Goal: Task Accomplishment & Management: Complete application form

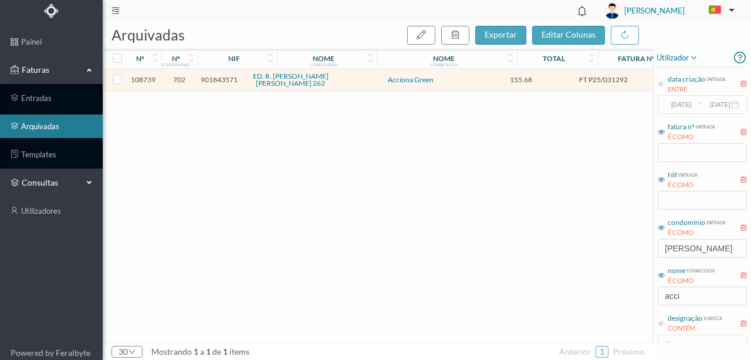
drag, startPoint x: 38, startPoint y: 178, endPoint x: 39, endPoint y: 188, distance: 9.5
click at [38, 178] on span "consultas" at bounding box center [51, 183] width 59 height 12
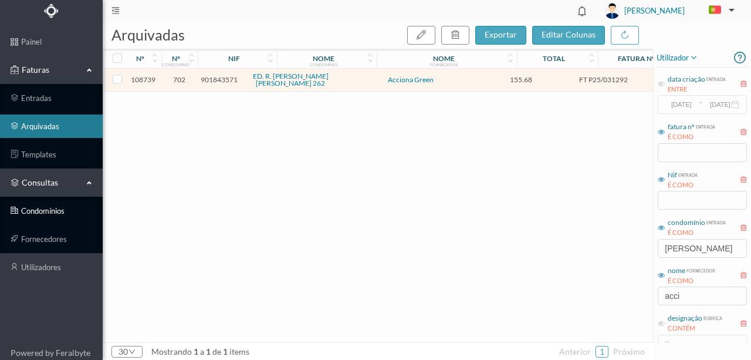
click at [35, 211] on link "condomínios" at bounding box center [51, 210] width 103 height 23
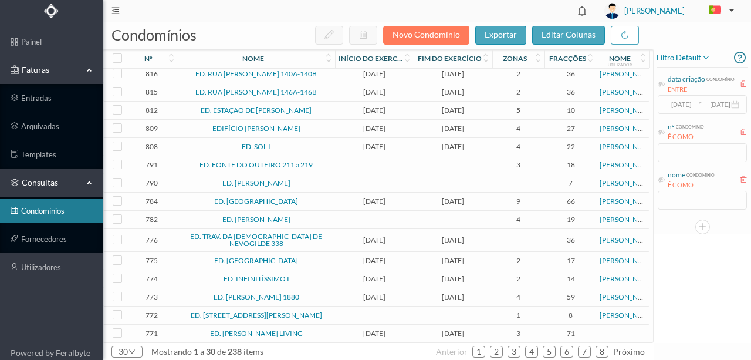
scroll to position [39, 0]
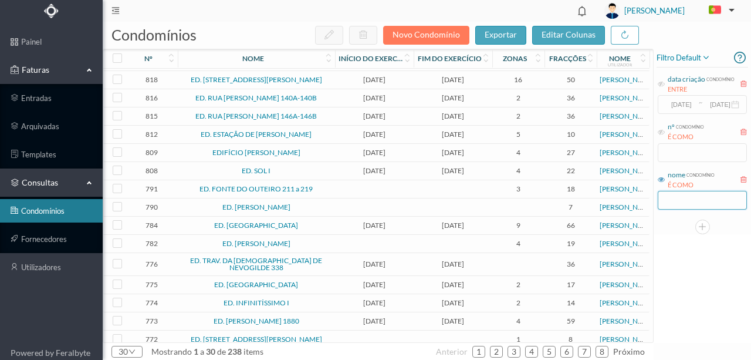
click at [672, 196] on input "text" at bounding box center [702, 200] width 89 height 19
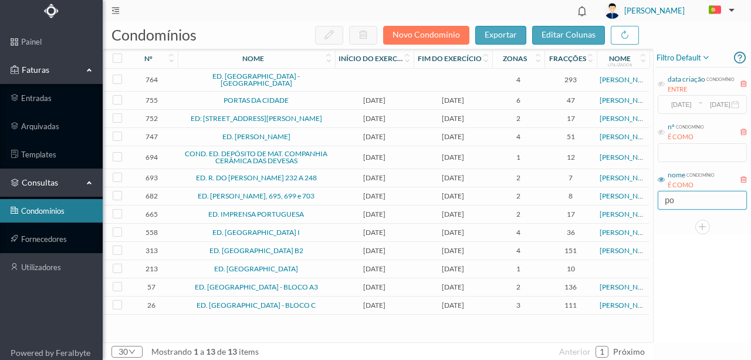
scroll to position [0, 0]
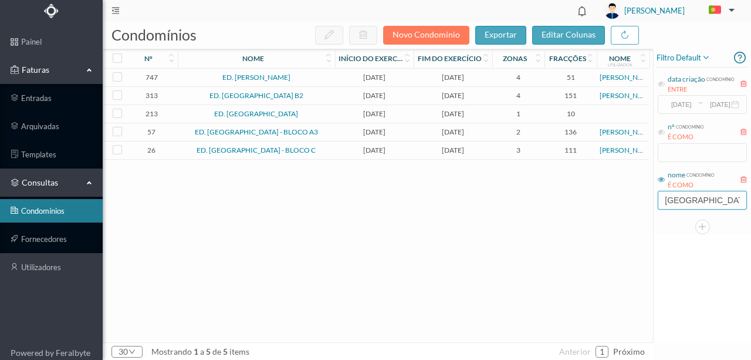
type input "porto"
click at [211, 130] on link "ED. PORTO DOURO - BLOCO A3" at bounding box center [256, 131] width 123 height 9
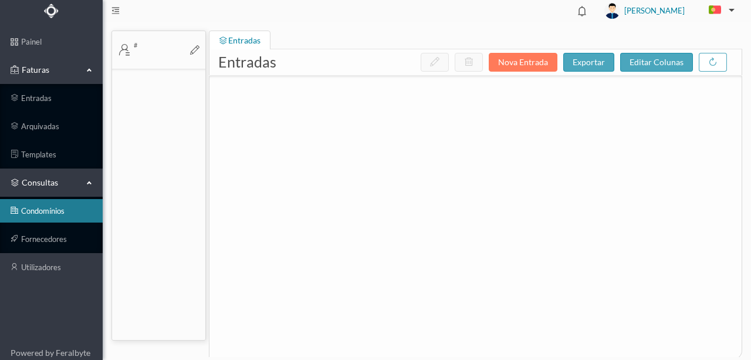
click at [211, 130] on div at bounding box center [475, 208] width 532 height 264
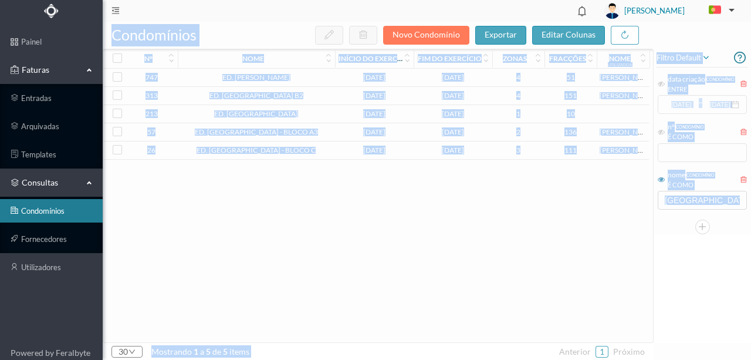
click at [360, 131] on span "2024-01-01" at bounding box center [374, 131] width 73 height 9
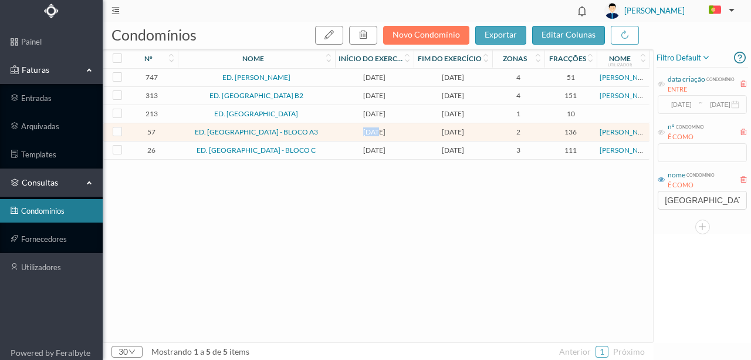
click at [360, 131] on span "2024-01-01" at bounding box center [374, 131] width 73 height 9
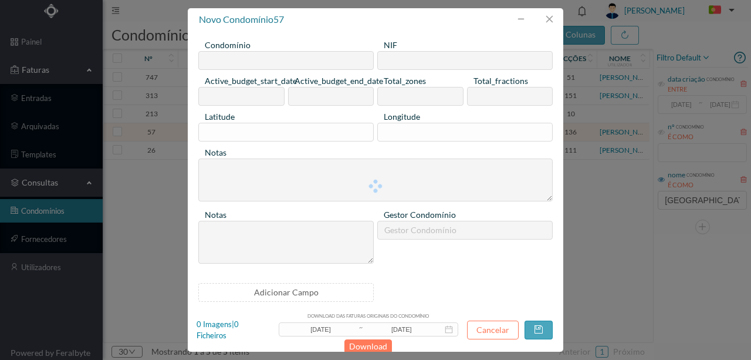
type input "ED. PORTO DOURO - BLOCO A3"
type input "901422673"
type input "2024-01-01"
type input "2024-12-31"
type input "2"
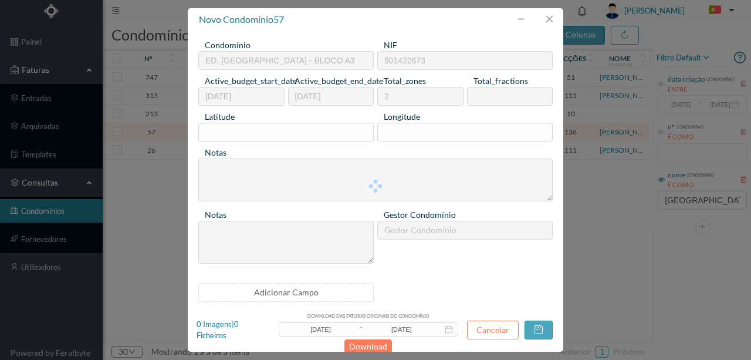
type input "136"
type input "0"
type textarea "Seguro de áreas comuns + frações AF,BP,AT,CY,AM,DG,U,P,DP,DQ,BH,CJ,CK,C."
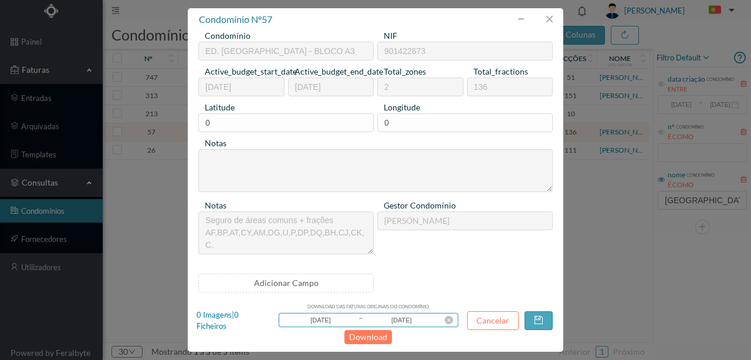
click at [326, 320] on input "[DATE]" at bounding box center [320, 319] width 75 height 13
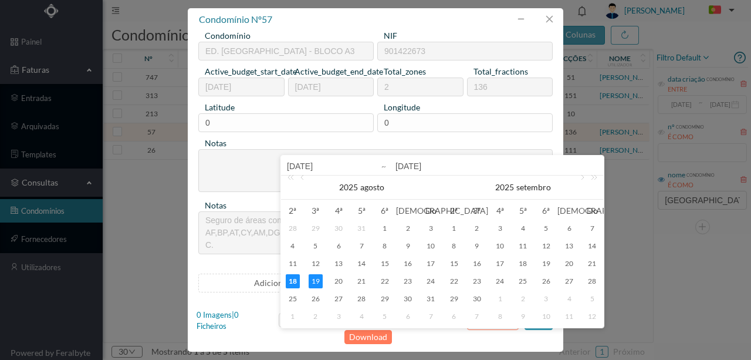
drag, startPoint x: 304, startPoint y: 165, endPoint x: 303, endPoint y: 180, distance: 14.8
click at [304, 165] on input "[DATE]" at bounding box center [362, 166] width 150 height 14
type input "202-08-18"
type input "2023-08-18"
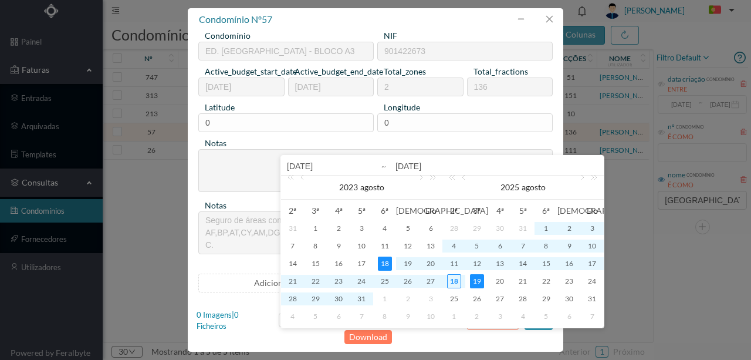
click at [328, 163] on input "2023-08-18" at bounding box center [362, 166] width 150 height 14
type input "2023-08-0"
type input "2023-08-01"
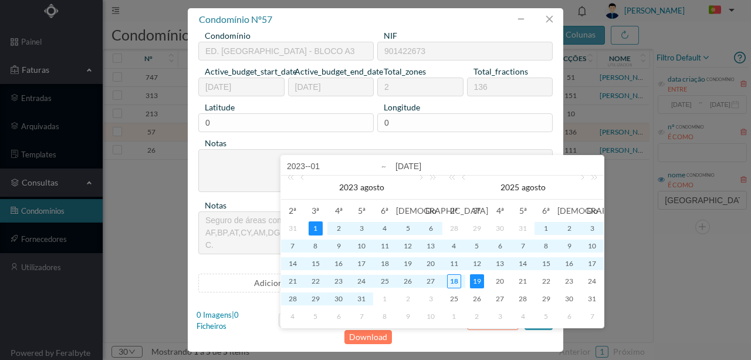
type input "2023-0-01"
type input "2023-01-01"
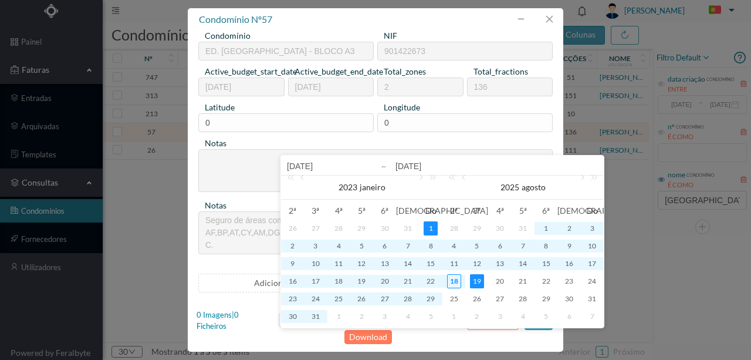
type input "2023-01-01"
click at [432, 165] on input "2025-08-19" at bounding box center [496, 166] width 202 height 14
click at [412, 168] on input "2025-08-19" at bounding box center [496, 166] width 202 height 14
type input "202-08-19"
type input "2023-08-19"
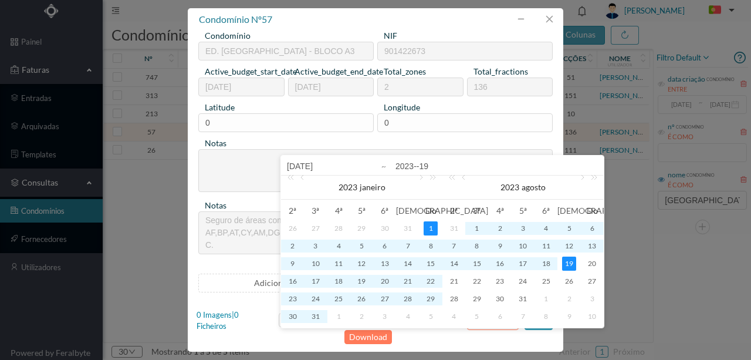
type input "2023-1-19"
type input "2023-12-19"
type input "2023-12-3"
type input "2023-12-31"
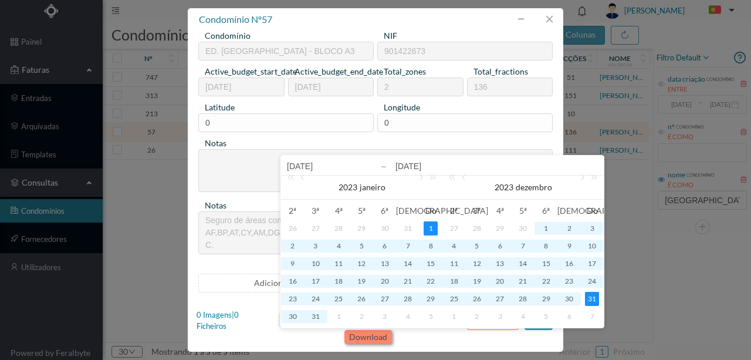
type input "2023-12-31"
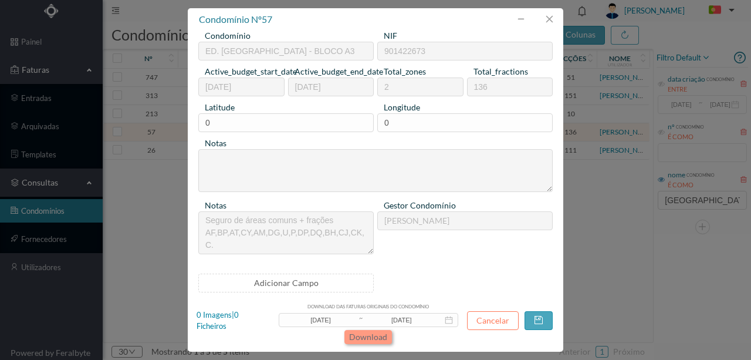
click at [372, 338] on button "Download" at bounding box center [368, 337] width 48 height 14
click at [381, 337] on button "Download" at bounding box center [368, 337] width 48 height 14
click at [358, 333] on button "Download" at bounding box center [368, 337] width 48 height 14
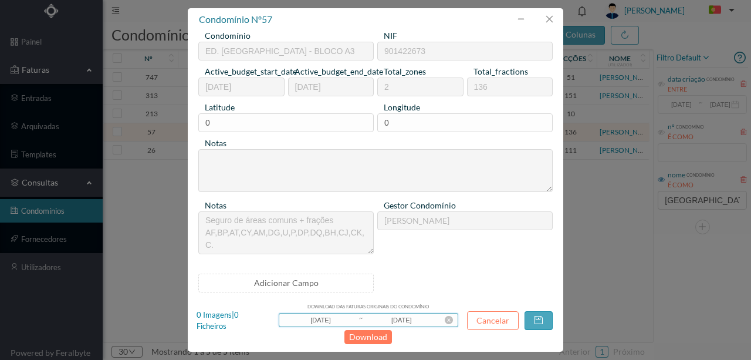
click at [339, 322] on input "2023-01-01" at bounding box center [320, 319] width 75 height 13
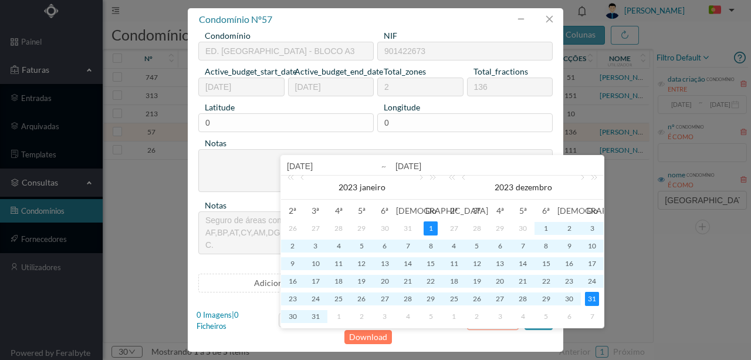
click at [304, 165] on input "2023-01-01" at bounding box center [362, 166] width 150 height 14
type input "202-01-01"
type input "2024-01-01"
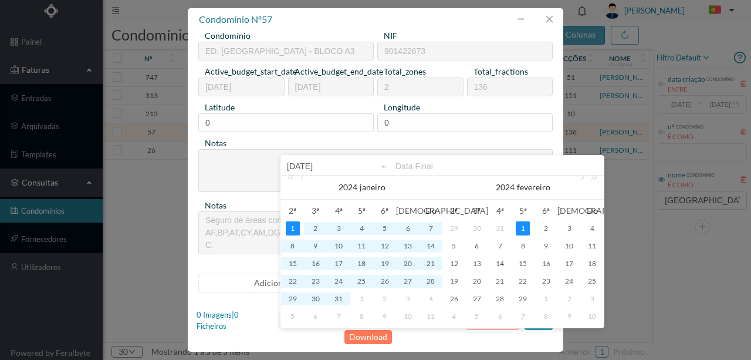
type input "2024-01-01"
click at [431, 168] on input at bounding box center [496, 166] width 202 height 14
type input "2024-07-3"
type input "2024-07-31"
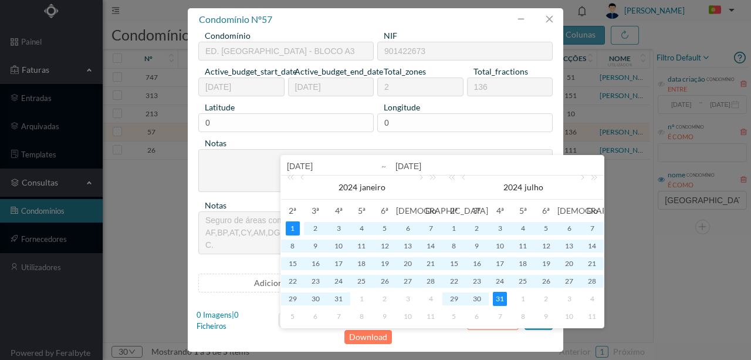
type input "2024-07-31"
click at [501, 300] on div "31" at bounding box center [500, 299] width 14 height 14
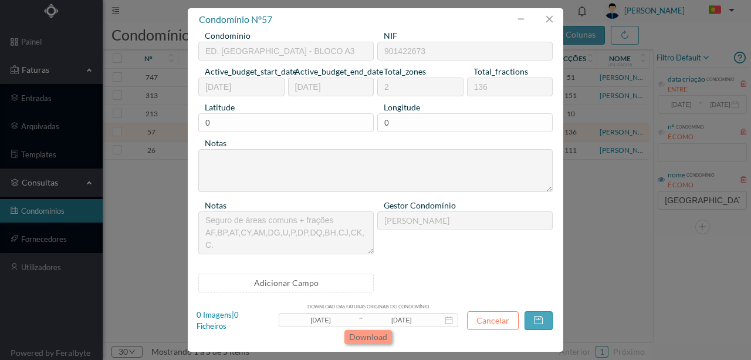
click at [372, 336] on button "Download" at bounding box center [368, 337] width 48 height 14
click at [365, 336] on button "Download" at bounding box center [368, 337] width 48 height 14
click at [550, 19] on button "button" at bounding box center [549, 19] width 28 height 19
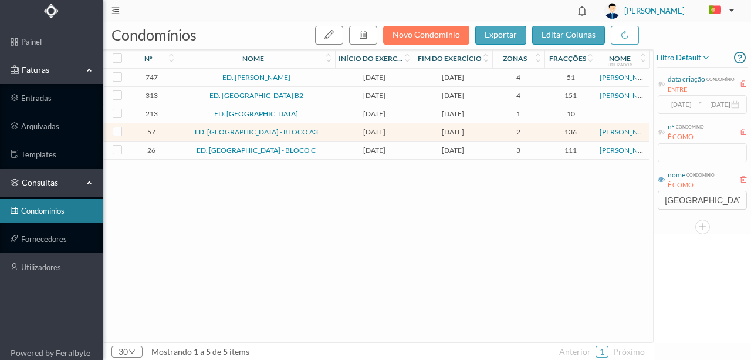
click at [43, 70] on span "Faturas" at bounding box center [51, 70] width 65 height 12
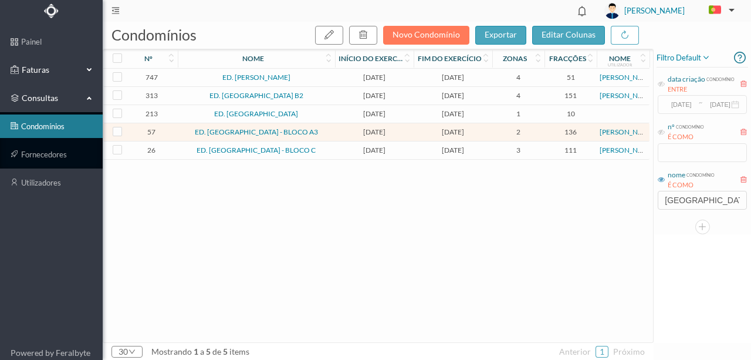
click at [47, 68] on span "Faturas" at bounding box center [51, 70] width 65 height 12
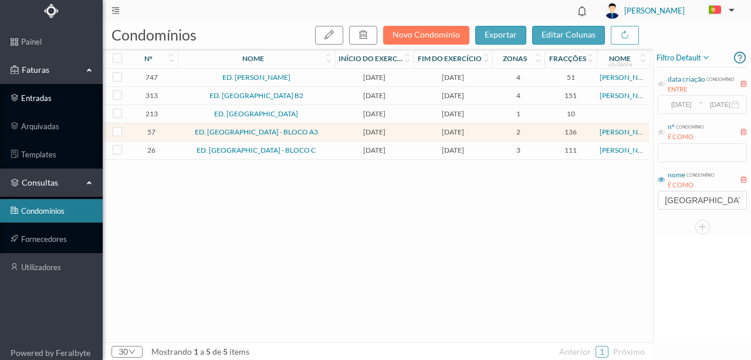
drag, startPoint x: 40, startPoint y: 103, endPoint x: 90, endPoint y: 99, distance: 49.4
click at [41, 103] on link "entradas" at bounding box center [51, 97] width 103 height 23
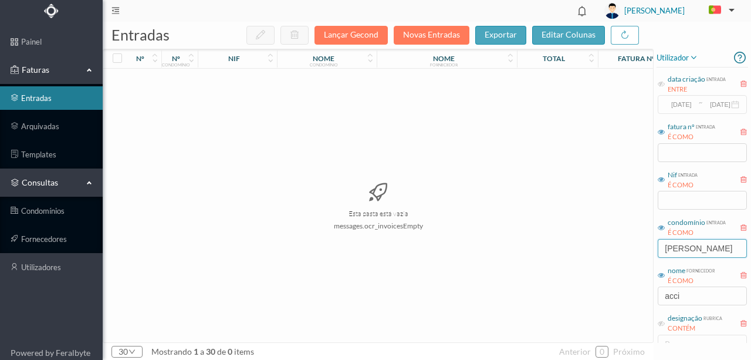
drag, startPoint x: 724, startPoint y: 246, endPoint x: 334, endPoint y: 246, distance: 390.1
click at [375, 246] on div "entradas Lançar Gecond Novas Entradas exportar editar colunas nº nº condomínio …" at bounding box center [427, 191] width 648 height 338
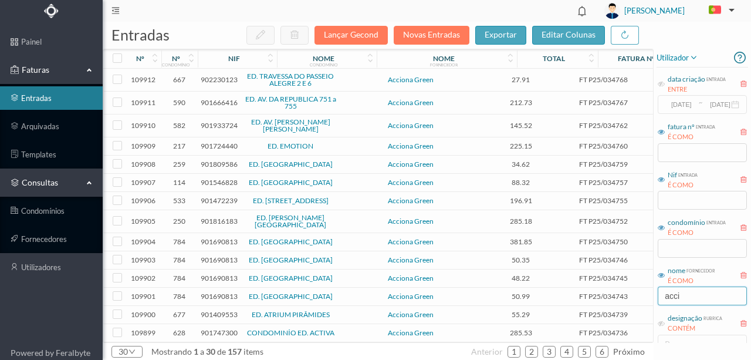
drag, startPoint x: 689, startPoint y: 300, endPoint x: 408, endPoint y: 295, distance: 281.0
click at [417, 295] on div "entradas Lançar Gecond Novas Entradas exportar editar colunas nº nº condomínio …" at bounding box center [427, 191] width 648 height 338
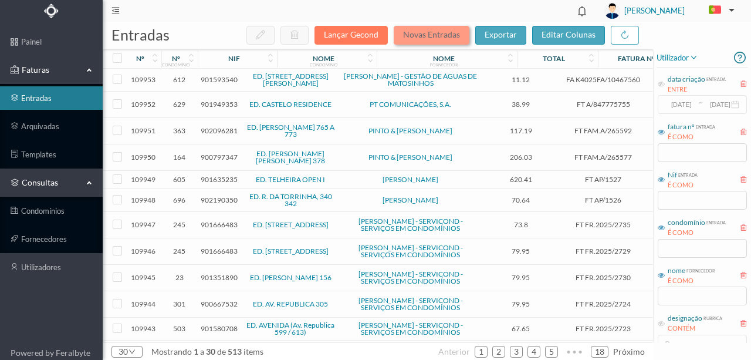
click at [432, 37] on button "Novas Entradas" at bounding box center [432, 35] width 76 height 19
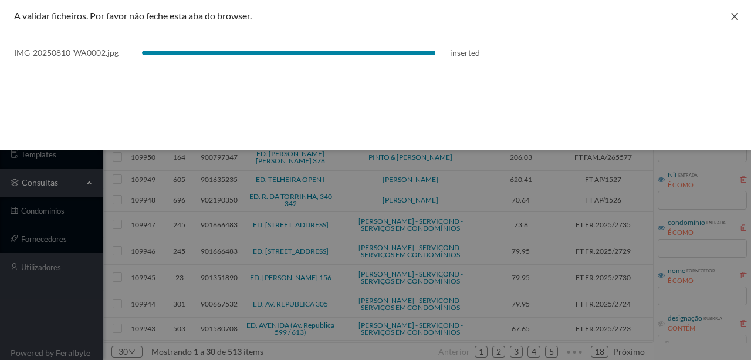
drag, startPoint x: 731, startPoint y: 18, endPoint x: 712, endPoint y: 26, distance: 20.5
click at [731, 18] on icon "icon: close" at bounding box center [734, 16] width 9 height 9
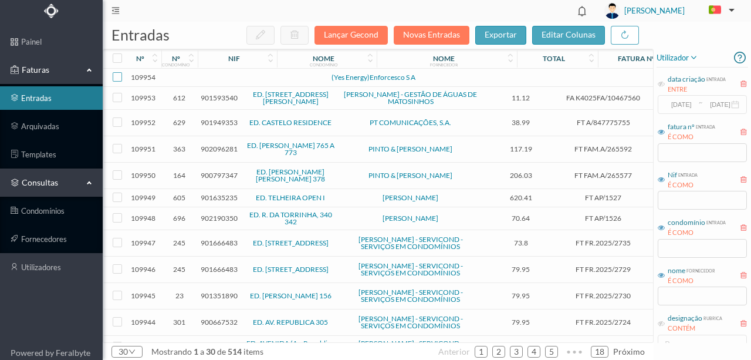
click at [121, 77] on input "checkbox" at bounding box center [117, 76] width 9 height 9
checkbox input "true"
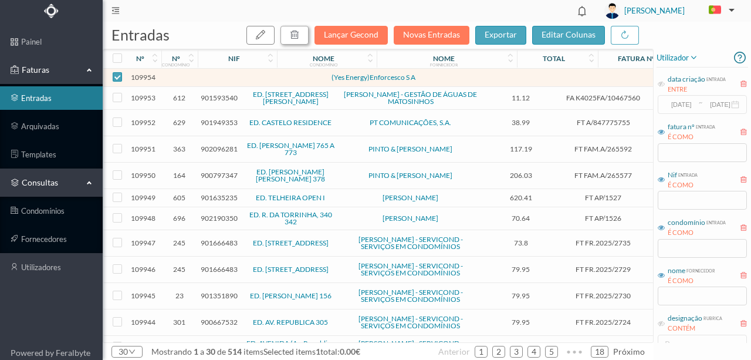
click at [306, 36] on button "button" at bounding box center [294, 35] width 28 height 19
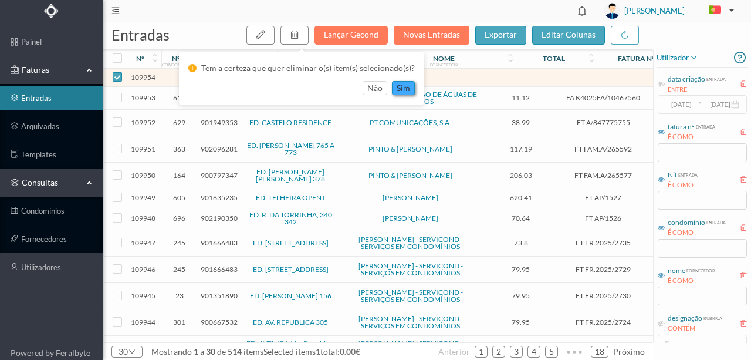
click at [401, 93] on button "sim" at bounding box center [403, 88] width 23 height 14
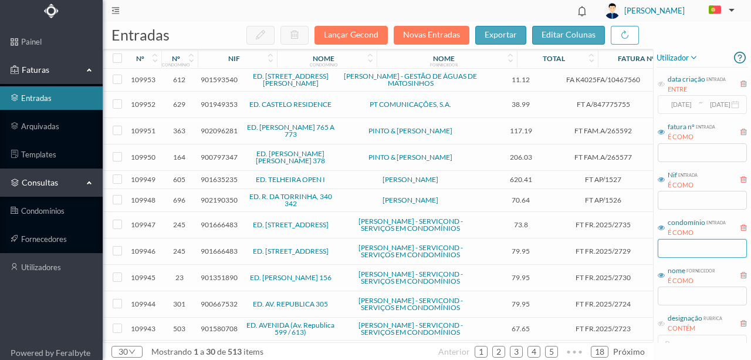
click at [682, 247] on input "text" at bounding box center [702, 248] width 89 height 19
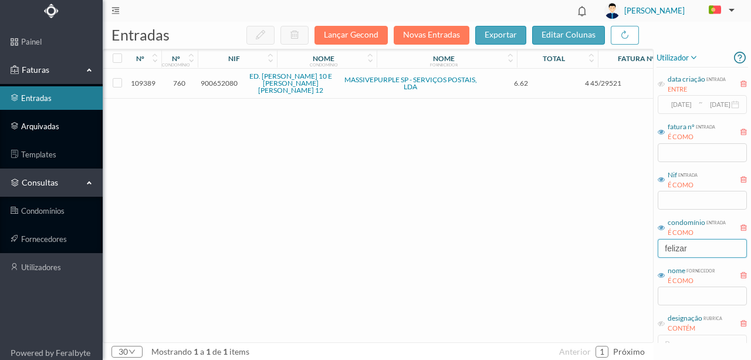
type input "felizar"
click at [48, 129] on link "arquivadas" at bounding box center [51, 125] width 103 height 23
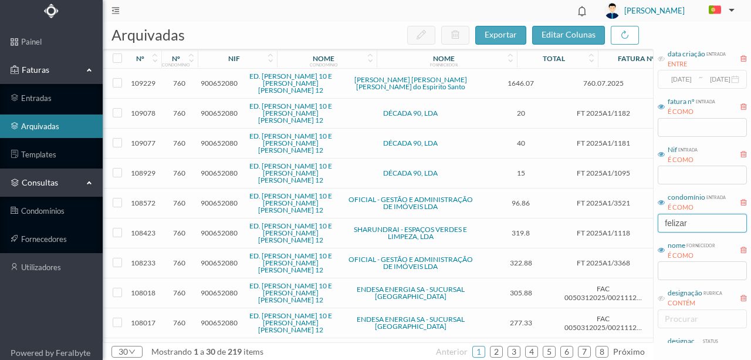
scroll to position [39, 0]
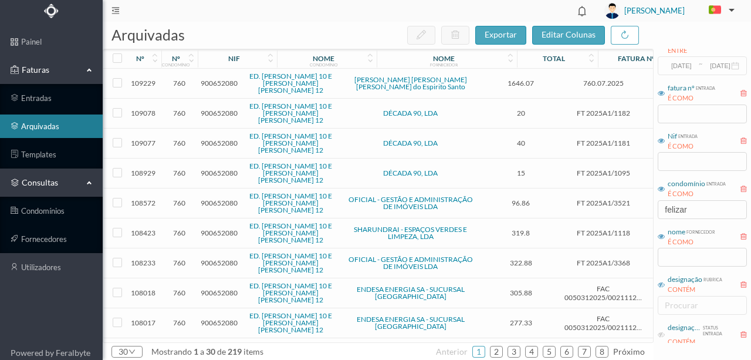
click at [661, 284] on icon at bounding box center [661, 284] width 7 height 7
click at [680, 310] on div "procurar" at bounding box center [700, 305] width 70 height 12
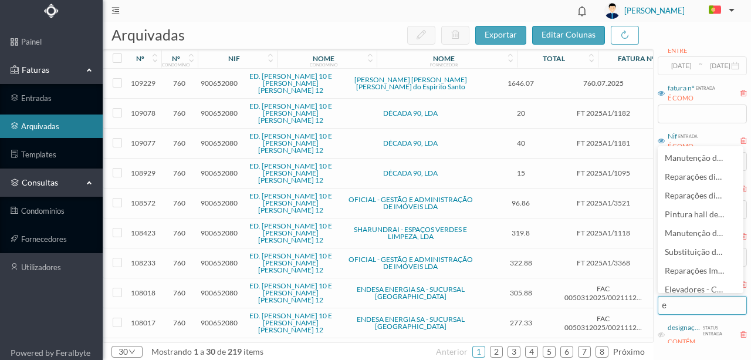
type input "ele"
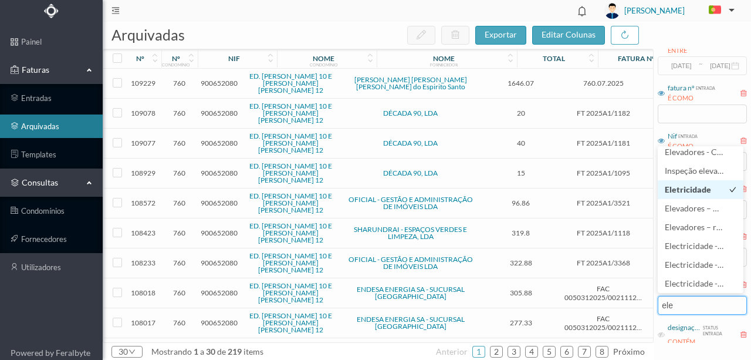
click at [687, 192] on span "Eletricidade" at bounding box center [688, 189] width 46 height 10
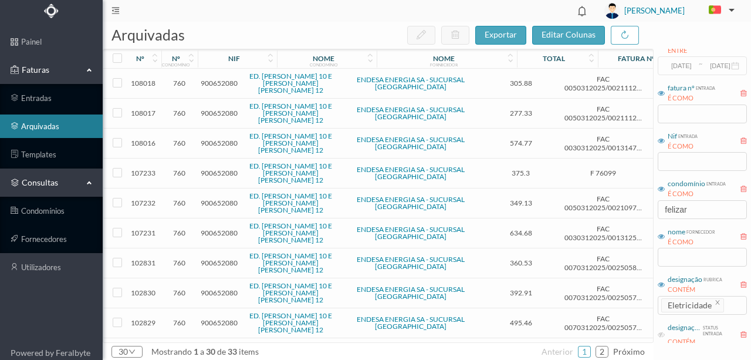
click at [225, 80] on span "900652080" at bounding box center [219, 83] width 37 height 9
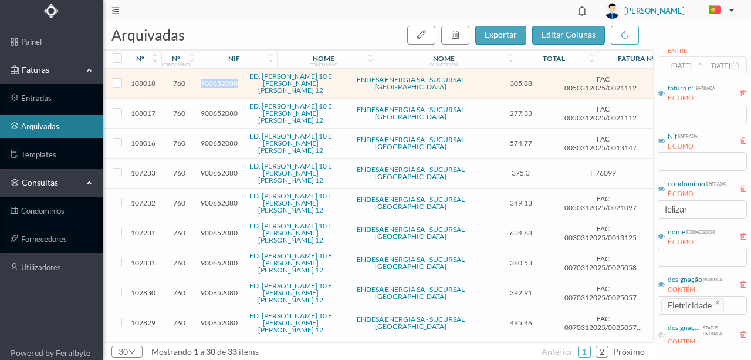
click at [225, 80] on span "900652080" at bounding box center [219, 83] width 37 height 9
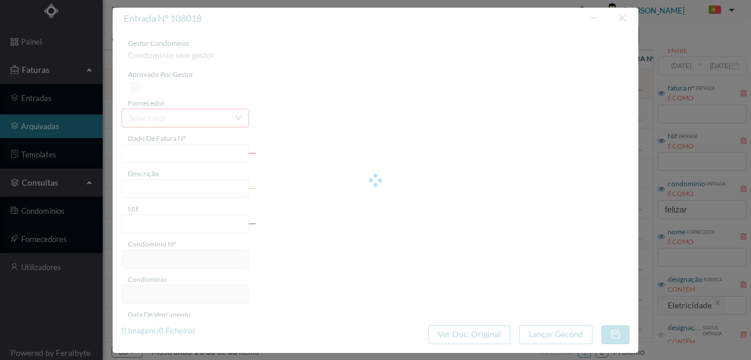
type input "FAC 0050312025/0021112355"
type input "12 (02.06.2025 a 01.07.2025)"
type input "900652080"
type input "08-07-2025"
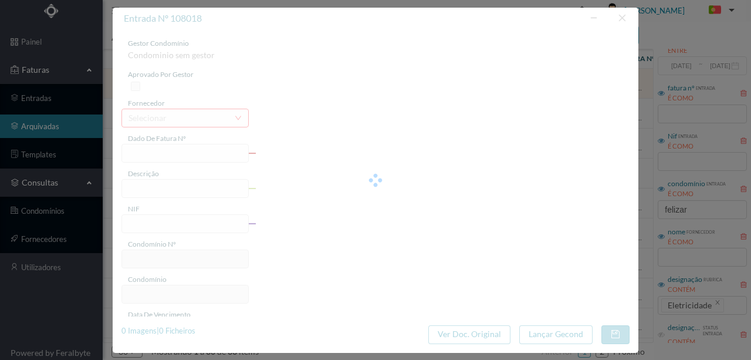
type input "30-07-2025"
type input "305.88"
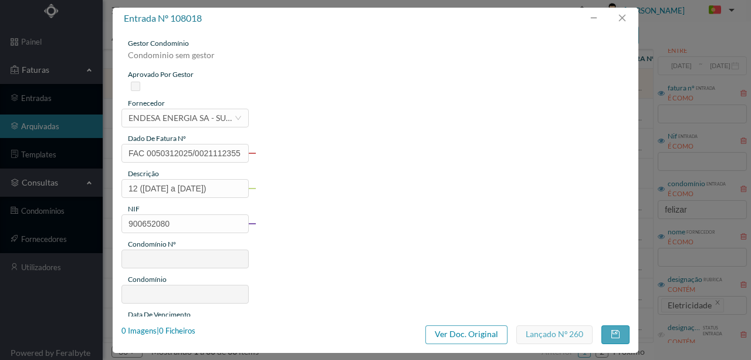
type input "760"
type input "ED. [PERSON_NAME] 10 E MELO LEOTE 12"
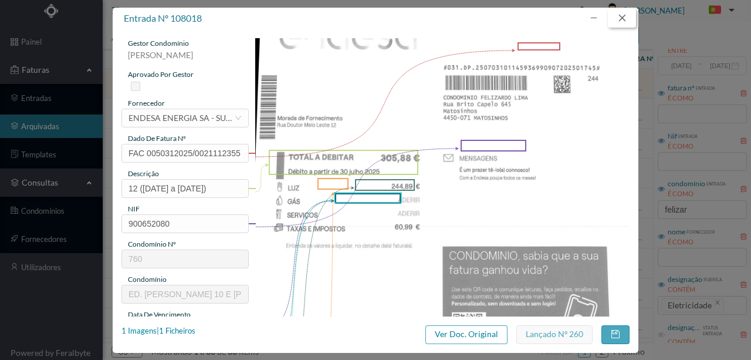
click at [625, 20] on button "button" at bounding box center [622, 18] width 28 height 19
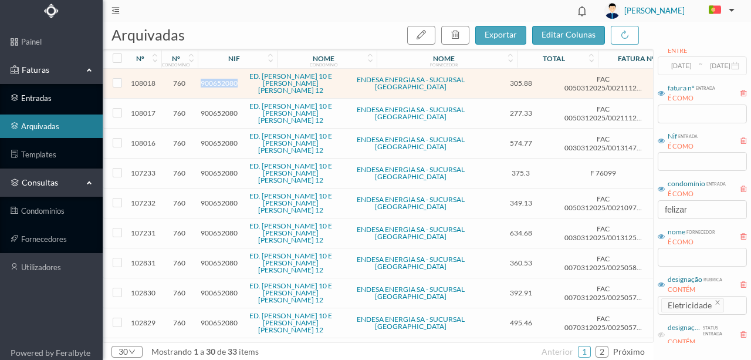
click at [40, 99] on link "entradas" at bounding box center [51, 97] width 103 height 23
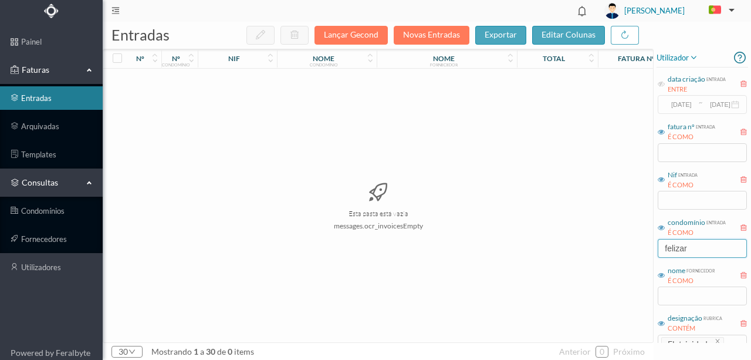
drag, startPoint x: 684, startPoint y: 242, endPoint x: 545, endPoint y: 240, distance: 139.0
click at [550, 240] on div "entradas Lançar Gecond Novas Entradas exportar editar colunas nº nº condomínio …" at bounding box center [427, 191] width 648 height 338
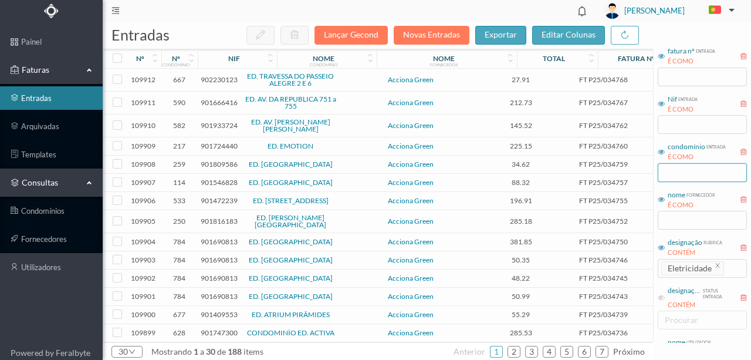
scroll to position [117, 0]
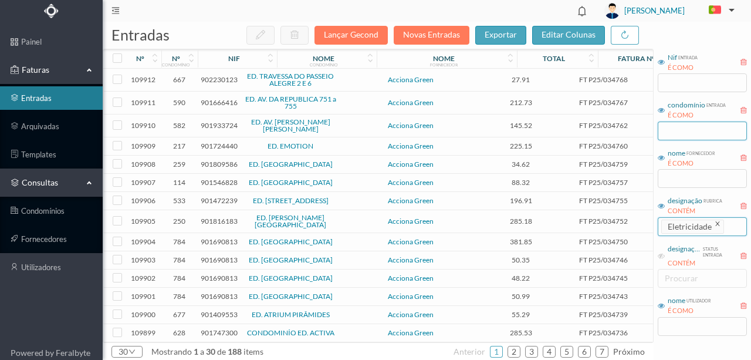
click at [717, 221] on icon "icon: close" at bounding box center [717, 224] width 6 height 6
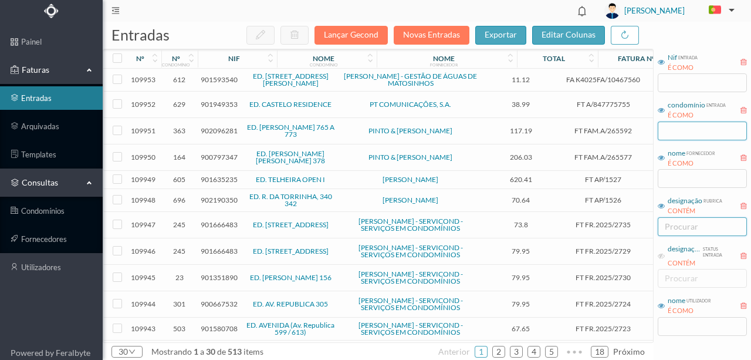
click at [672, 226] on div "procurar" at bounding box center [700, 227] width 70 height 12
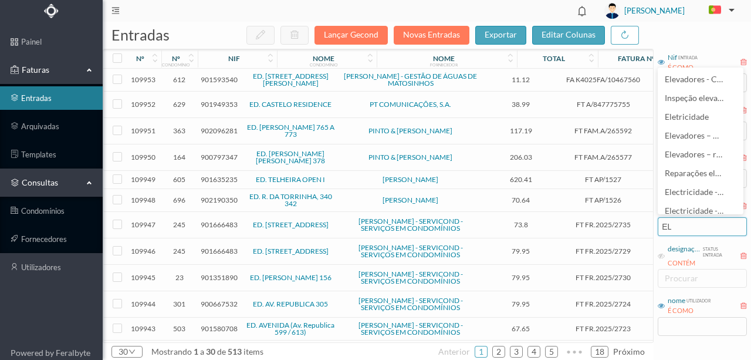
type input "ELE"
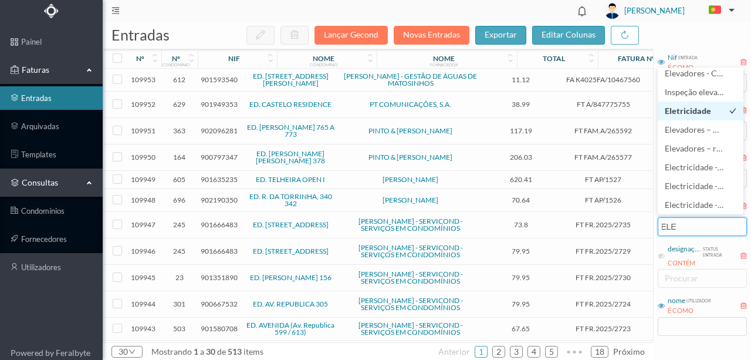
click at [678, 113] on span "Eletricidade" at bounding box center [688, 111] width 46 height 10
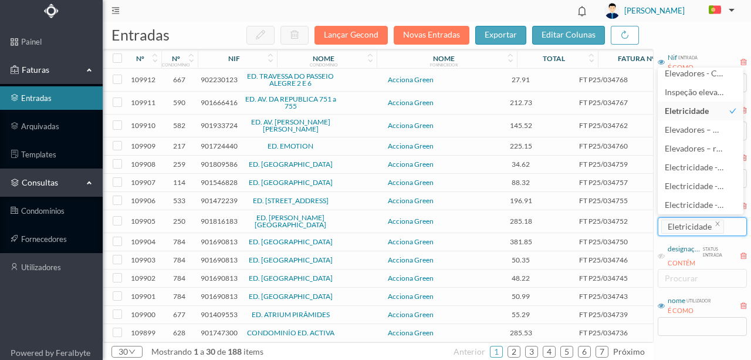
click at [218, 79] on span "902230123" at bounding box center [219, 79] width 37 height 9
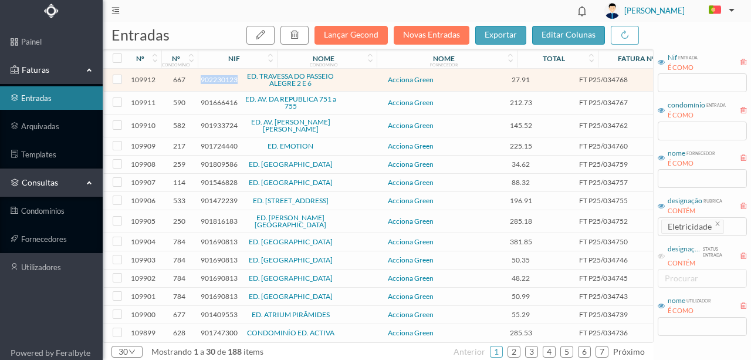
click at [218, 79] on span "902230123" at bounding box center [219, 79] width 37 height 9
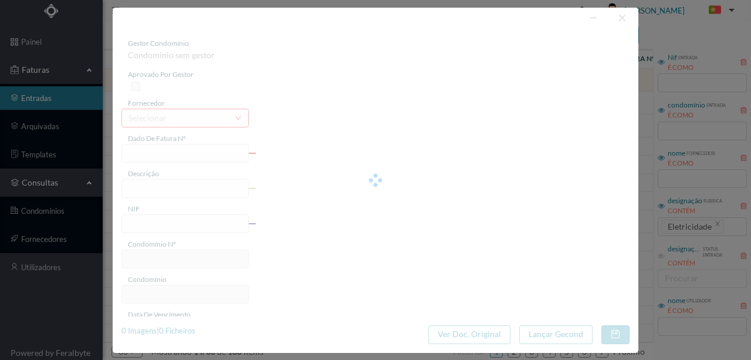
type input "FT P25/034768"
type input "PASSEIO ALEGRE 6 SC"
type input "902230123"
type input "12-09-2025"
type input "[DATE]"
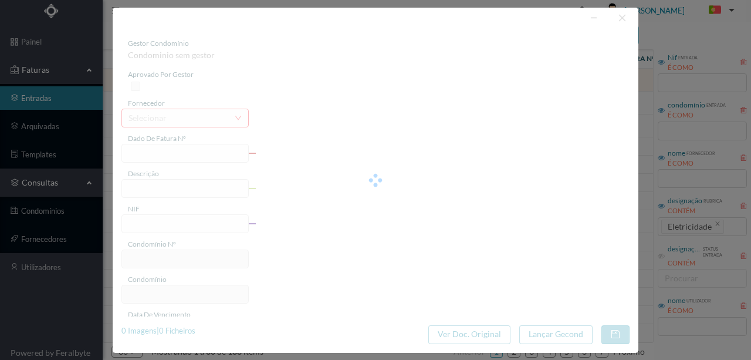
type input "12-09-2025"
type input "27.91"
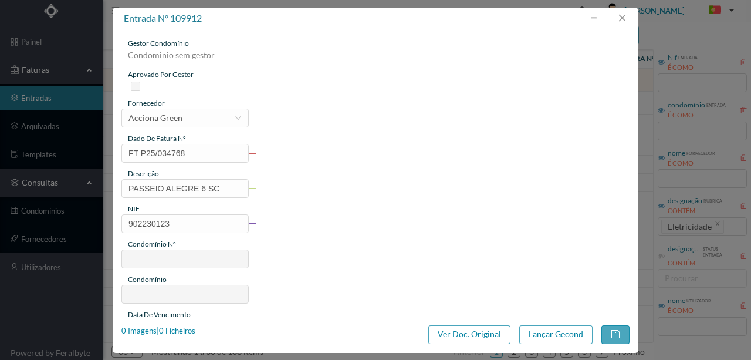
type input "667"
type input "ED. TRAVESSA DO PASSEIO ALEGRE 2 E 6"
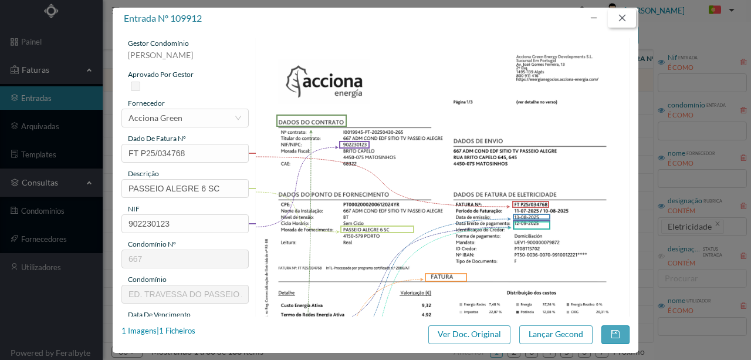
click at [621, 21] on button "button" at bounding box center [622, 18] width 28 height 19
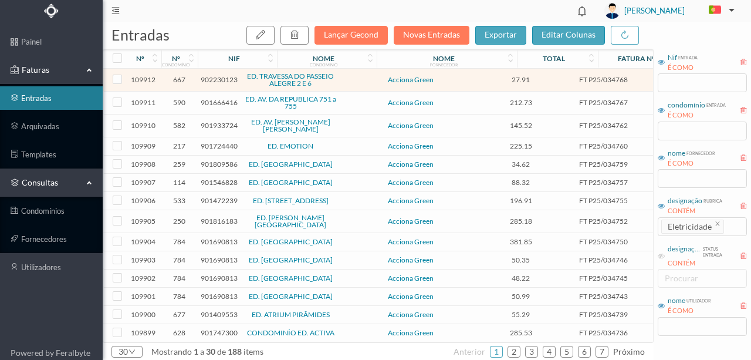
click at [210, 102] on span "901666416" at bounding box center [219, 102] width 37 height 9
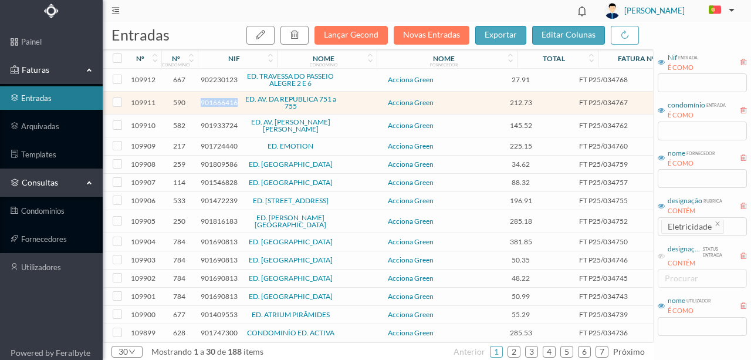
click at [210, 102] on span "901666416" at bounding box center [219, 102] width 37 height 9
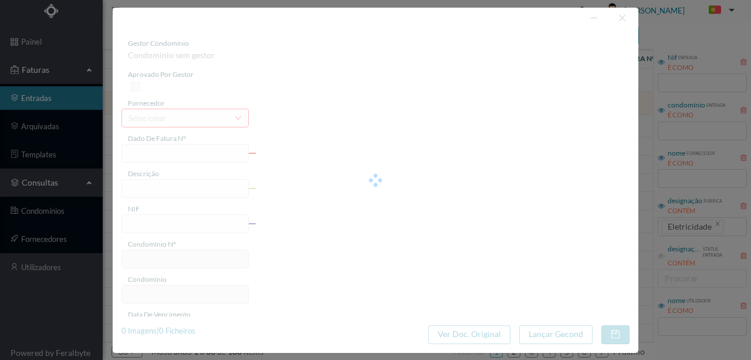
type input "FT P25/034767"
type input "DA REPUBLICA 753"
type input "901666416"
type input "12-09-2025"
type input "[DATE]"
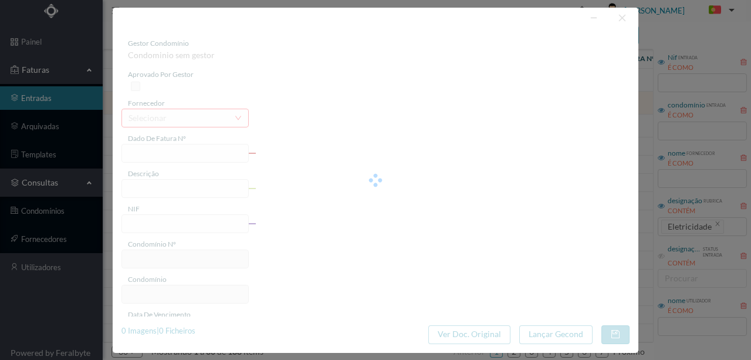
type input "12-09-2025"
type input "212.73"
type input "590"
type input "ED. AV. DA REPUBLICA 751 a 755"
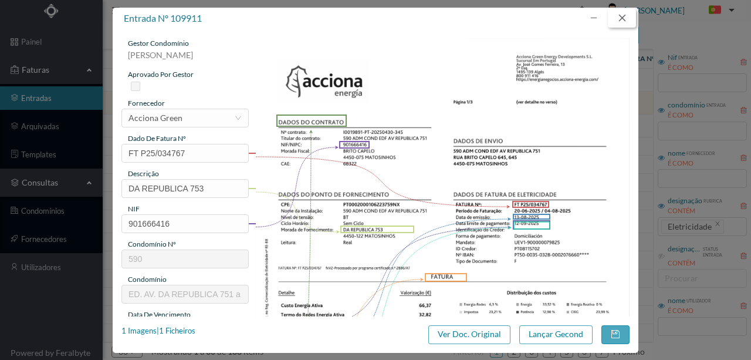
click at [625, 19] on button "button" at bounding box center [622, 18] width 28 height 19
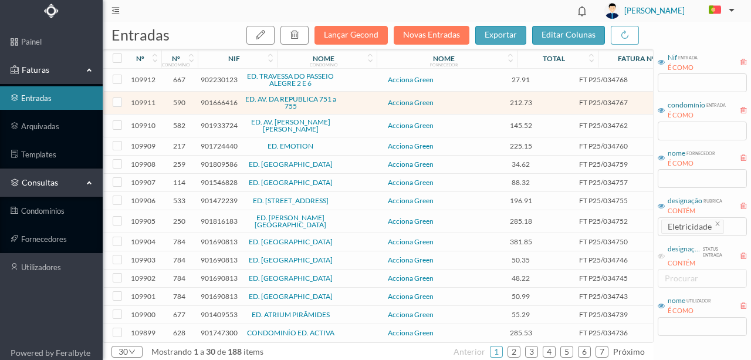
click at [216, 144] on span "901724440" at bounding box center [219, 145] width 37 height 9
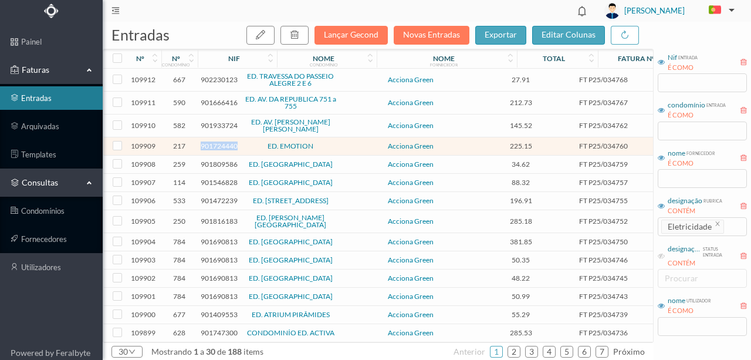
click at [216, 144] on span "901724440" at bounding box center [219, 145] width 37 height 9
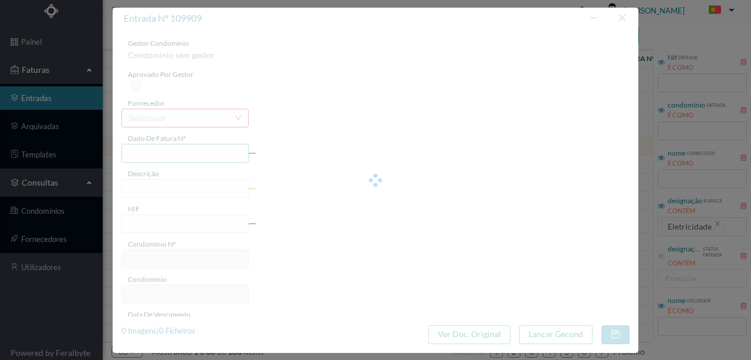
type input "FT P25/034760"
type input "CONSELHEIRO COSTA BRAGA 34'"
type input "901724440"
type input "12-09-2025"
type input "[DATE]"
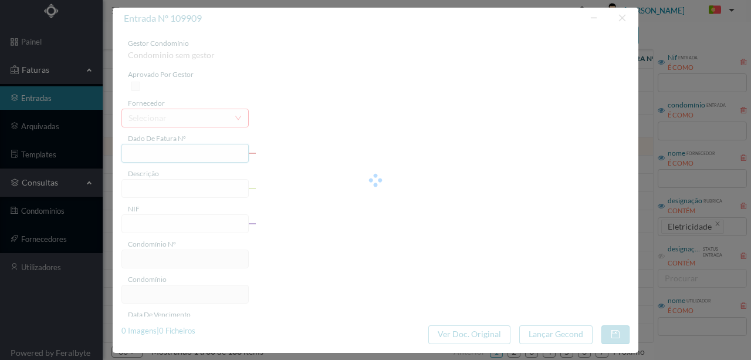
type input "12-09-2025"
type input "225.15"
type input "217"
type input "ED. EMOTION"
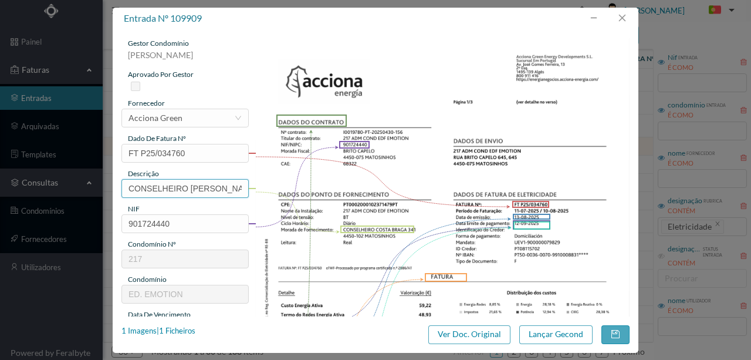
scroll to position [0, 20]
drag, startPoint x: 126, startPoint y: 187, endPoint x: 394, endPoint y: 184, distance: 268.6
click at [381, 188] on div "gestor condomínio Susana Silva aprovado por gestor fornecedor selecionar Accion…" at bounding box center [375, 311] width 508 height 547
click at [195, 187] on input "341 (11.07.2025 A 10.08.2025)" at bounding box center [184, 188] width 127 height 19
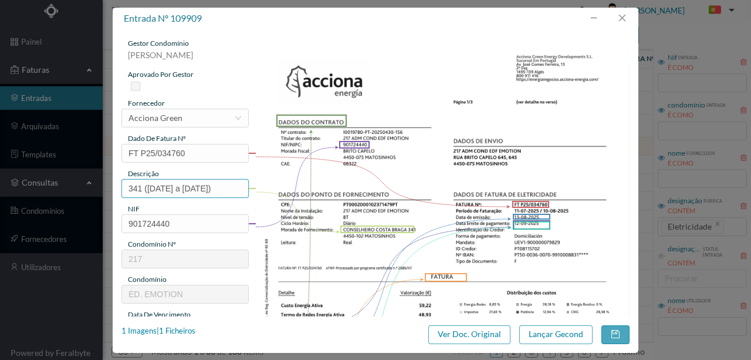
drag, startPoint x: 144, startPoint y: 184, endPoint x: 251, endPoint y: 191, distance: 107.6
click at [317, 187] on div "gestor condomínio Susana Silva aprovado por gestor fornecedor selecionar Accion…" at bounding box center [375, 311] width 508 height 547
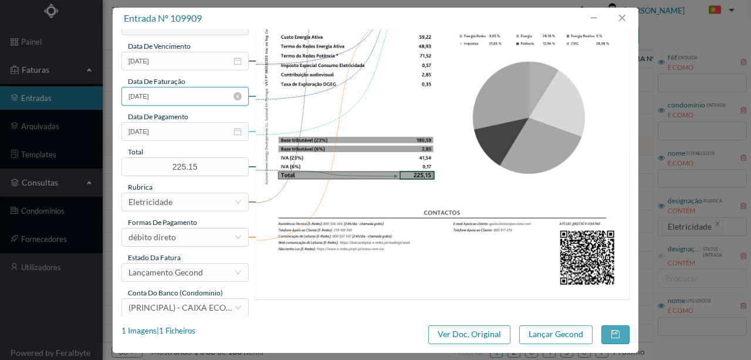
scroll to position [273, 0]
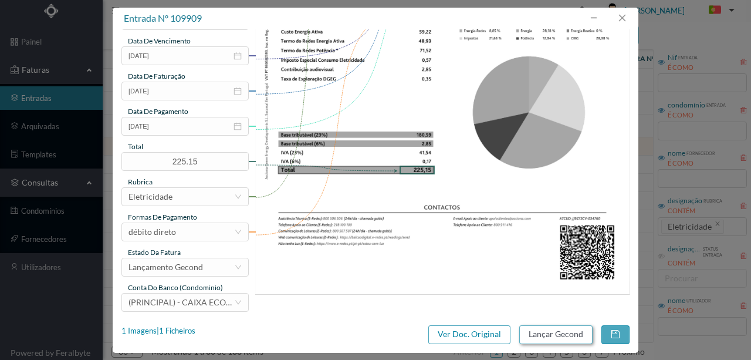
type input "341 (11.07.2025 a 10.08.2025)"
click at [537, 337] on button "Lançar Gecond" at bounding box center [555, 334] width 73 height 19
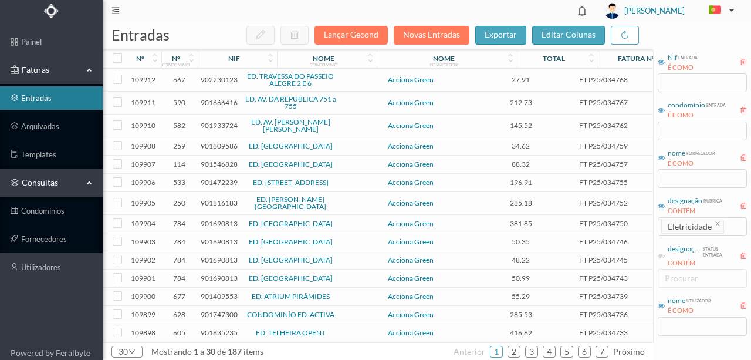
click at [214, 144] on span "901809586" at bounding box center [219, 145] width 37 height 9
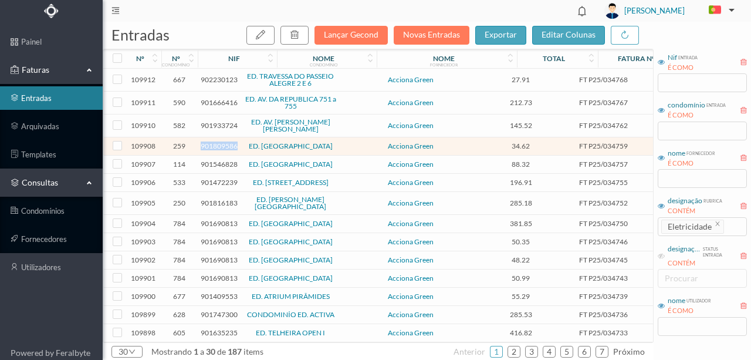
click at [214, 144] on span "901809586" at bounding box center [219, 145] width 37 height 9
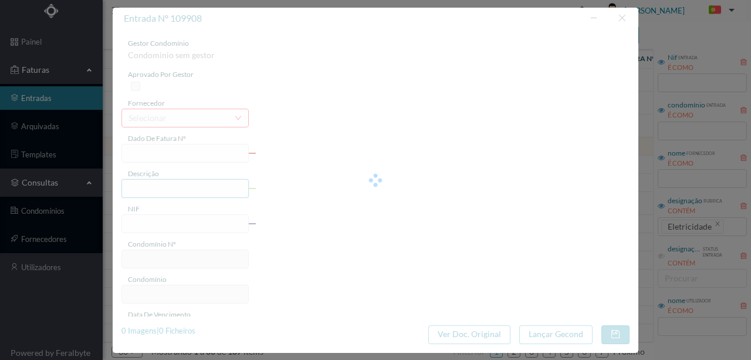
type input "FT P25/034759"
type input "PADRE ANTONIO 65 JT"
type input "901809586"
type input "12-09-2025"
type input "[DATE]"
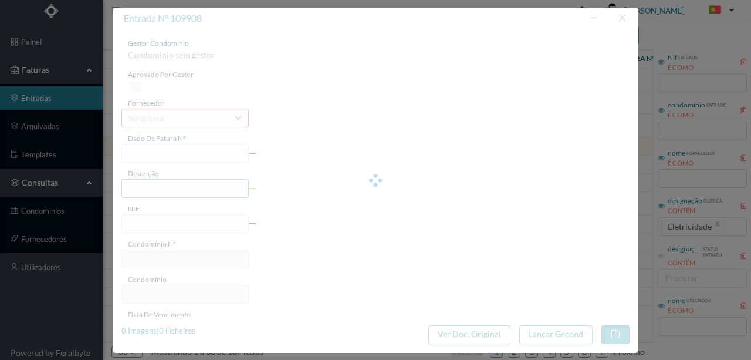
type input "12-09-2025"
type input "34.62"
type input "259"
type input "ED. CITY MAIA"
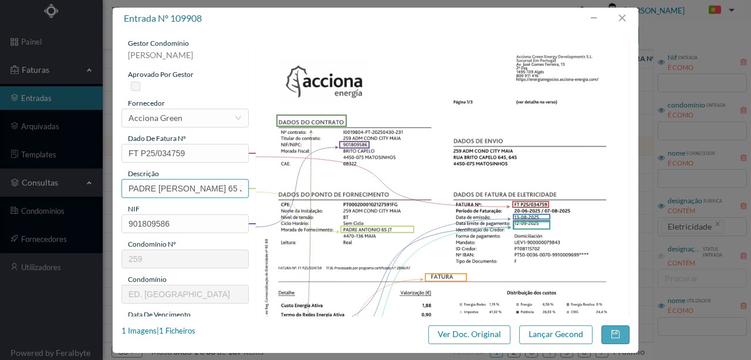
drag, startPoint x: 198, startPoint y: 188, endPoint x: 0, endPoint y: 202, distance: 198.2
click at [0, 201] on div "entrada nº 109908 gestor condomínio Susana Silva aprovado por gestor fornecedor…" at bounding box center [375, 180] width 751 height 360
click at [175, 189] on input "65 JT" at bounding box center [184, 188] width 127 height 19
paste input "(11.07.2025 a 10.08.2025)"
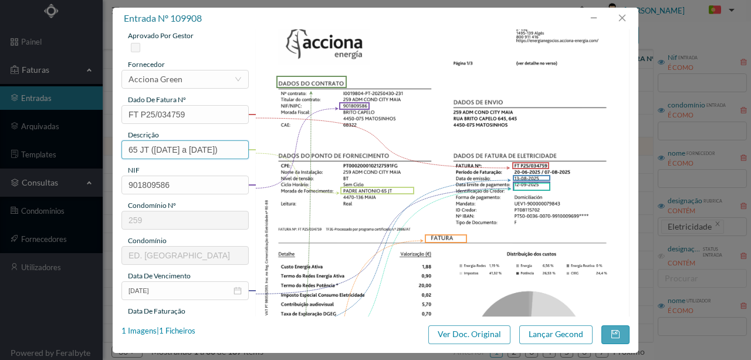
click at [155, 148] on input "65 JT (11.07.2025 a 10.08.2025)" at bounding box center [184, 149] width 127 height 19
type input "65 JT (20.06.2025 a 10.08.2025)"
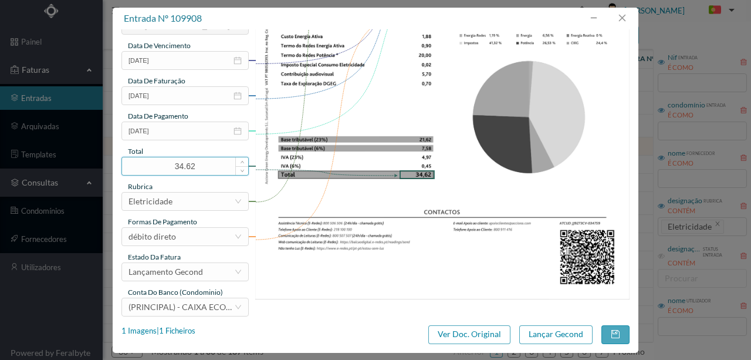
scroll to position [277, 0]
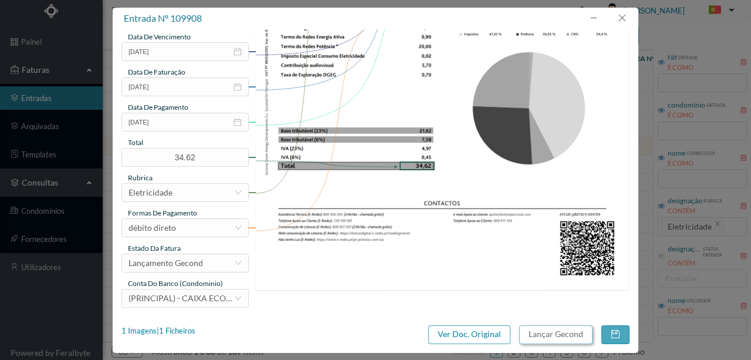
click at [544, 333] on button "Lançar Gecond" at bounding box center [555, 334] width 73 height 19
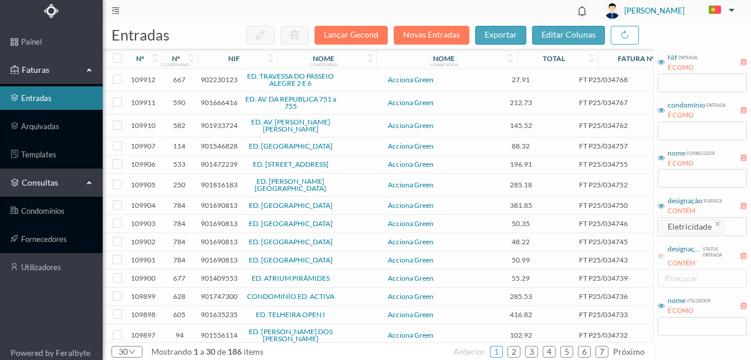
click at [211, 141] on span "901546828" at bounding box center [219, 145] width 37 height 9
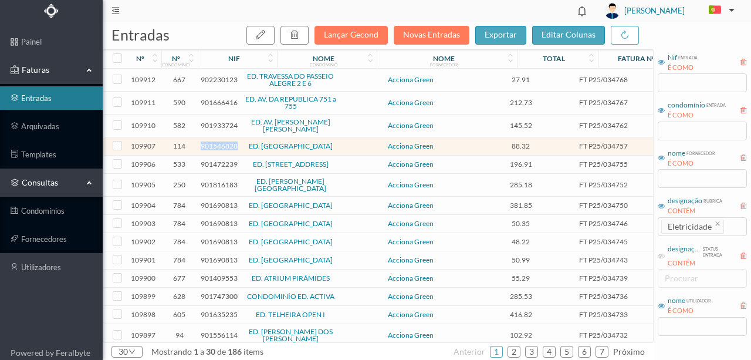
click at [211, 141] on span "901546828" at bounding box center [219, 145] width 37 height 9
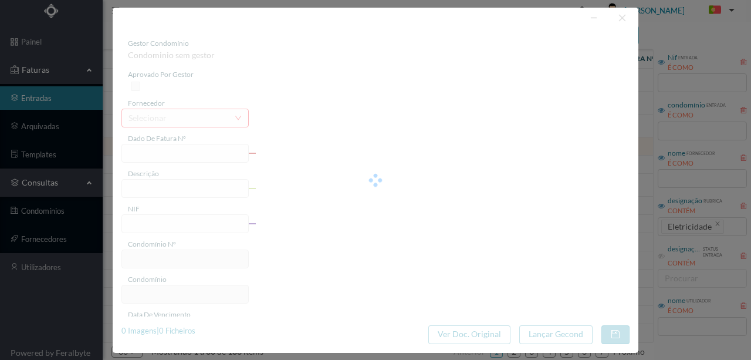
type input "FT P25/034757"
type input "MOUZINHO DE ALBUQUERQUE 4"
type input "901546828"
type input "12-09-2025"
type input "[DATE]"
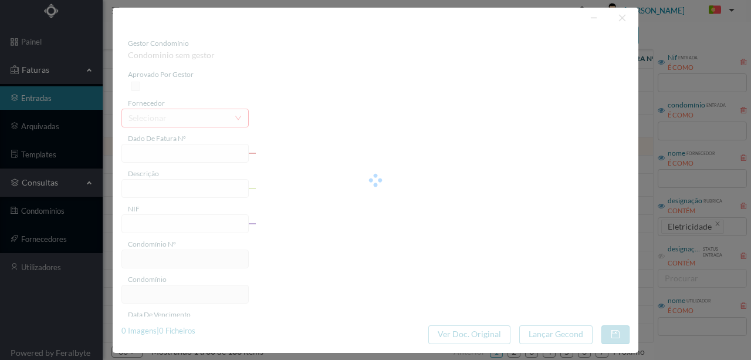
type input "12-09-2025"
type input "88.32"
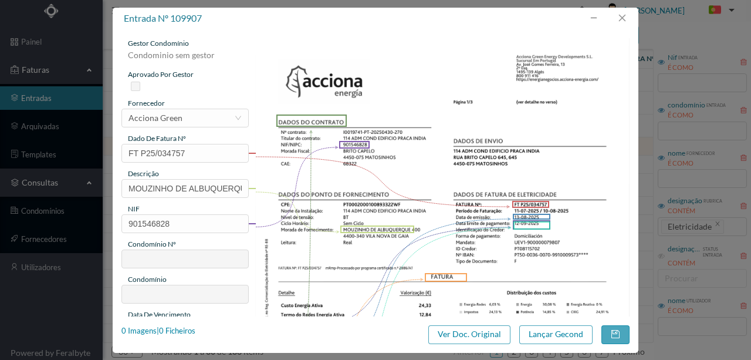
type input "114"
type input "ED. PRAÇA DA ÍNDIA"
drag, startPoint x: 124, startPoint y: 187, endPoint x: 422, endPoint y: 202, distance: 298.4
click at [422, 202] on div "gestor condomínio Hugo Conceição aprovado por gestor fornecedor selecionar Acci…" at bounding box center [375, 311] width 508 height 547
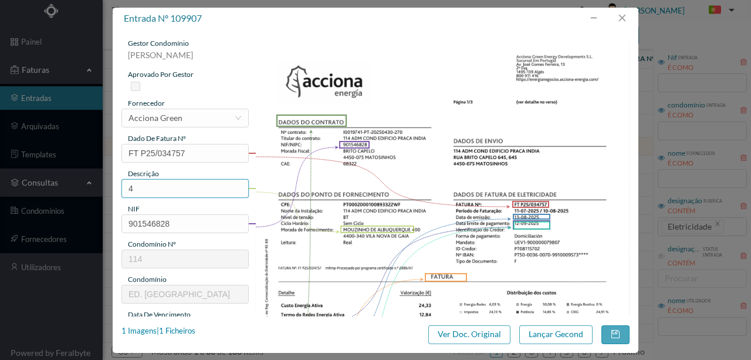
scroll to position [0, 0]
paste input "(11.07.2025 a 10.08.2025)"
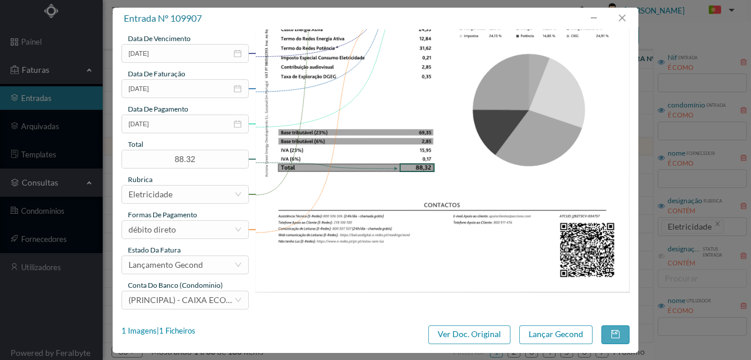
scroll to position [277, 0]
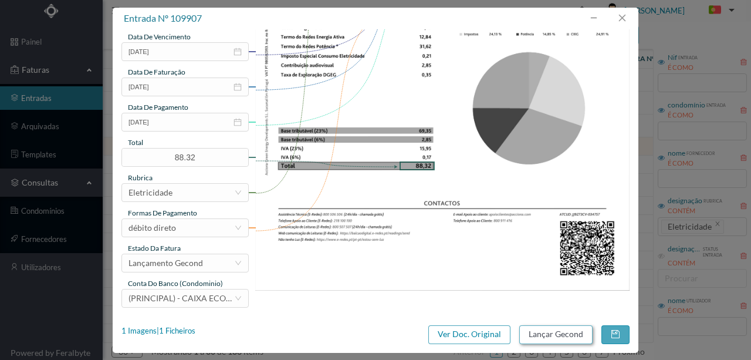
type input "400 (11.07.2025 a 10.08.2025)"
click at [573, 334] on button "Lançar Gecond" at bounding box center [555, 334] width 73 height 19
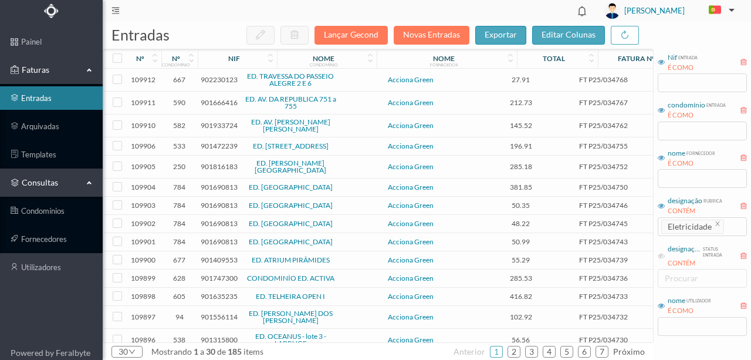
click at [216, 148] on span "901472239" at bounding box center [219, 145] width 37 height 9
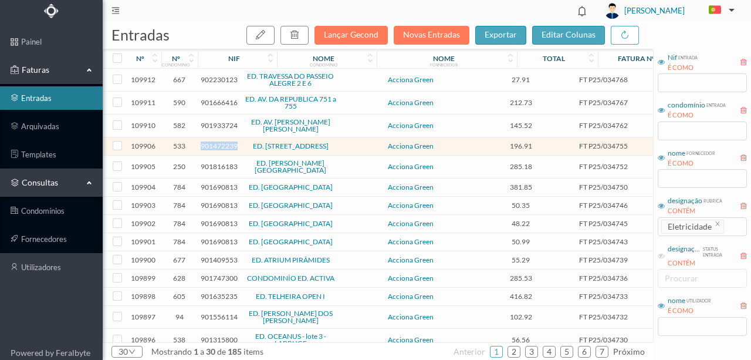
click at [216, 148] on span "901472239" at bounding box center [219, 145] width 37 height 9
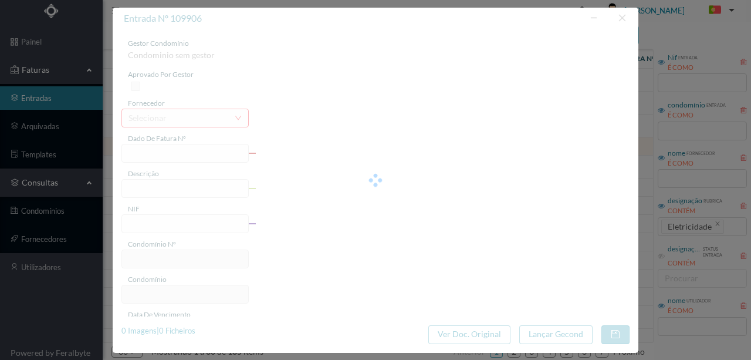
type input "FT P25/034755"
type input "DA CAVERNEIRA 89"
type input "901472239"
type input "12-09-2025"
type input "[DATE]"
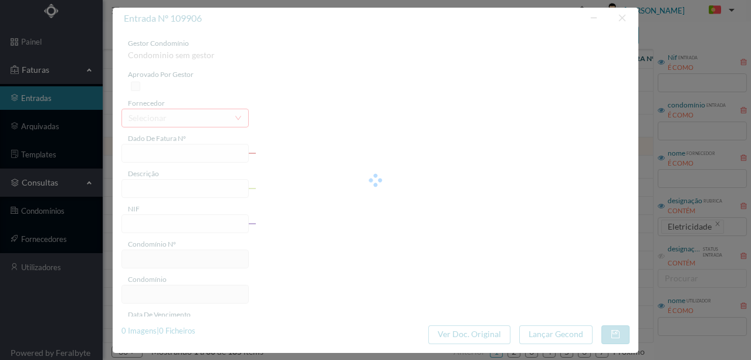
type input "12-09-2025"
type input "196.91"
type input "533"
type input "ED. RUA DA CAVERNEIRA 33/97"
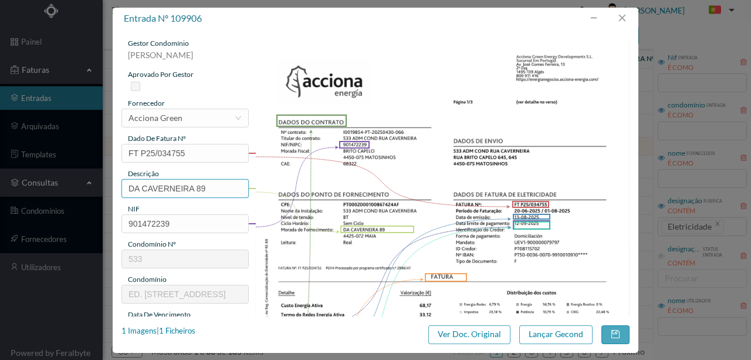
drag, startPoint x: 194, startPoint y: 187, endPoint x: 23, endPoint y: 202, distance: 170.8
click at [24, 202] on div "entrada nº 109906 gestor condomínio Susana Silva aprovado por gestor fornecedor…" at bounding box center [375, 180] width 751 height 360
click at [181, 189] on input "89" at bounding box center [184, 188] width 127 height 19
paste input "(11.07.2025 a 10.08.2025)"
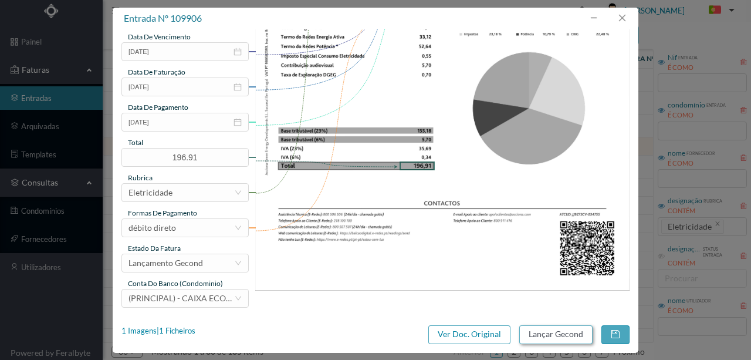
type input "89 (11.07.2025 a 10.08.2025)"
click at [560, 332] on button "Lançar Gecond" at bounding box center [555, 334] width 73 height 19
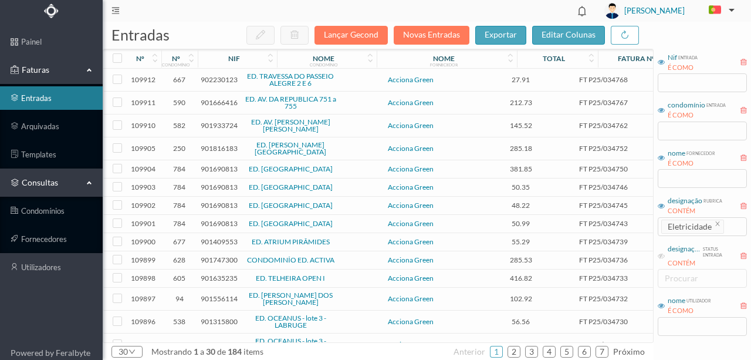
click at [214, 144] on span "901816183" at bounding box center [219, 148] width 37 height 9
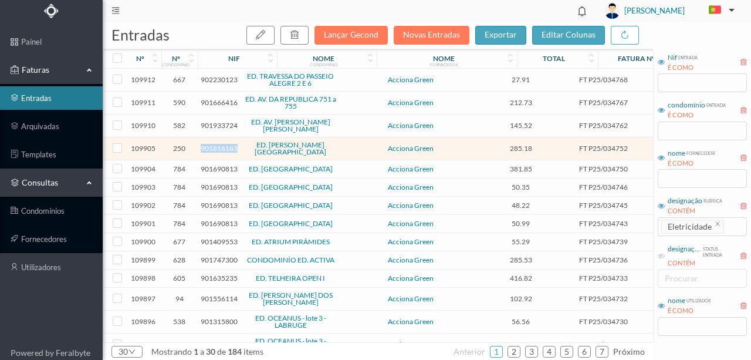
click at [214, 144] on span "901816183" at bounding box center [219, 148] width 37 height 9
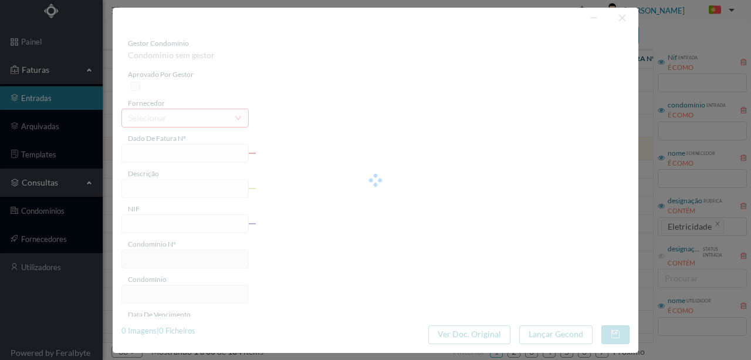
type input "FT P25/034752"
type input "FELIZARDO DE LIMA 255"
type input "901816183"
type input "12-09-2025"
type input "[DATE]"
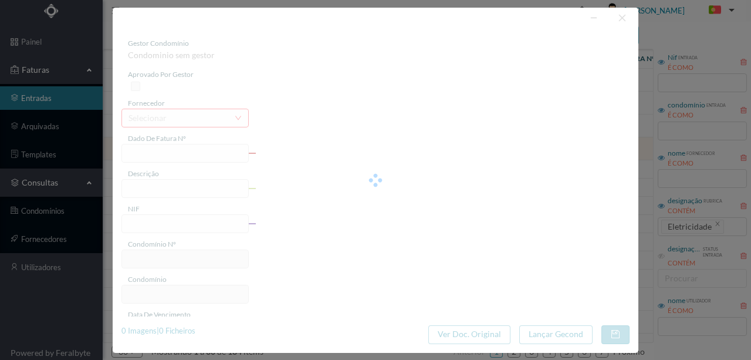
type input "12-09-2025"
type input "285.18"
type input "250"
type input "ED. CASAS DE RAMALDE"
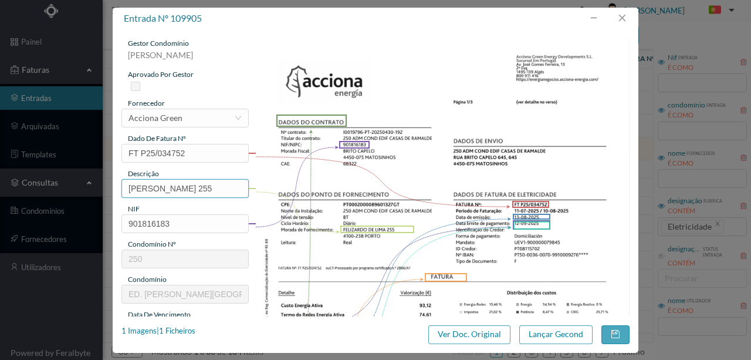
drag, startPoint x: 208, startPoint y: 185, endPoint x: 0, endPoint y: 177, distance: 207.8
click at [0, 177] on div "entrada nº 109905 gestor condomínio Rui Marques aprovado por gestor fornecedor …" at bounding box center [375, 180] width 751 height 360
click at [184, 190] on input "255" at bounding box center [184, 188] width 127 height 19
paste input "(11.07.2025 a 10.08.2025)"
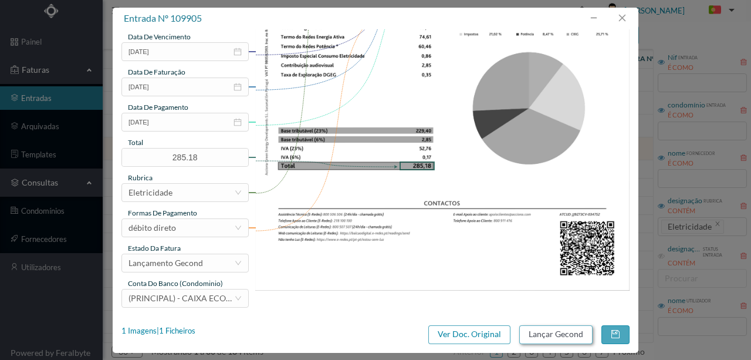
type input "255 (11.07.2025 a 10.08.2025)"
click at [545, 336] on button "Lançar Gecond" at bounding box center [555, 334] width 73 height 19
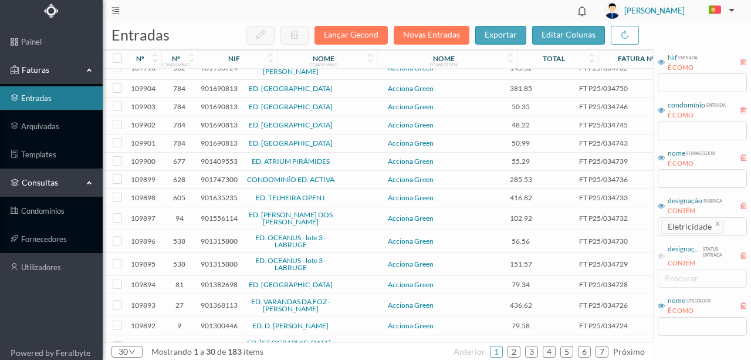
scroll to position [78, 0]
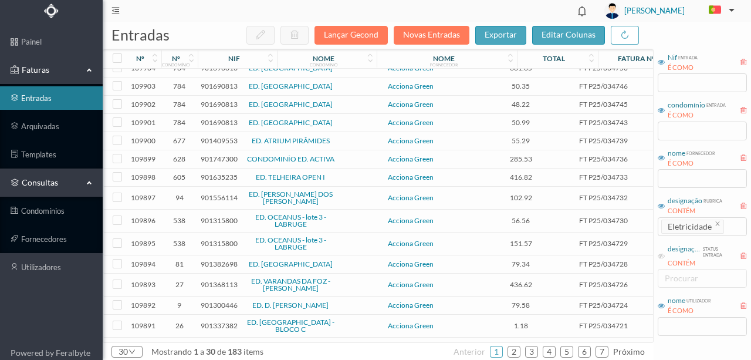
click at [221, 175] on span "901635235" at bounding box center [219, 176] width 37 height 9
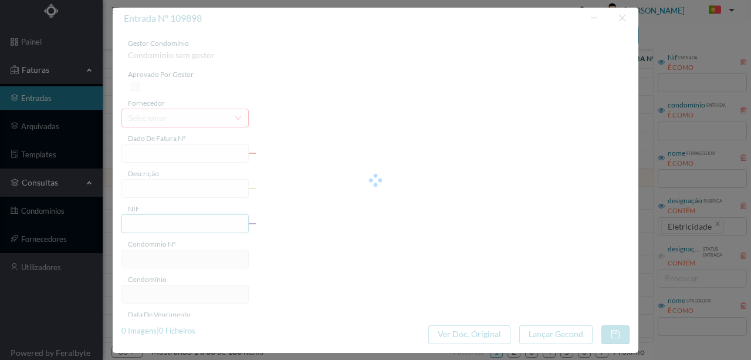
type input "FT P25/034733"
type input "ENGENHEIRO MACHADO VAZ 20"
type input "901635235"
type input "12-09-2025"
type input "[DATE]"
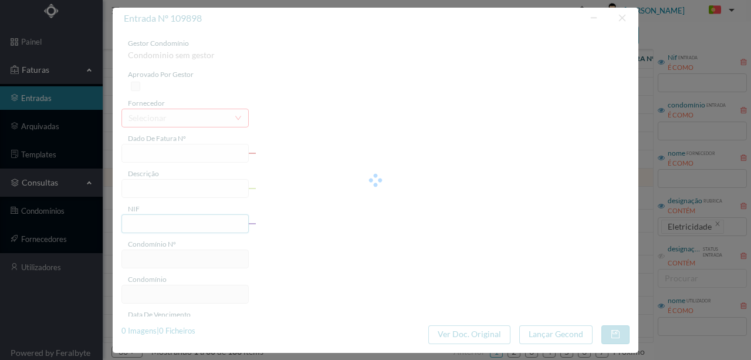
type input "12-09-2025"
type input "416.82"
type input "605"
type input "ED. TELHEIRA OPEN I"
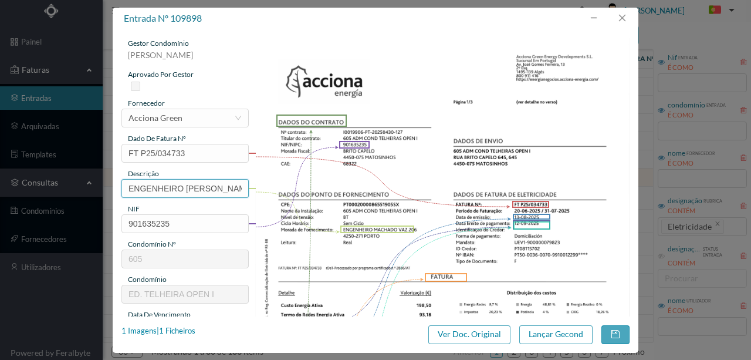
scroll to position [0, 16]
drag, startPoint x: 124, startPoint y: 187, endPoint x: 566, endPoint y: 188, distance: 442.3
click at [565, 188] on div "gestor condomínio Susana Silva aprovado por gestor fornecedor selecionar Accion…" at bounding box center [375, 311] width 508 height 547
paste input "(11.07.2025 a 10.08.2025)"
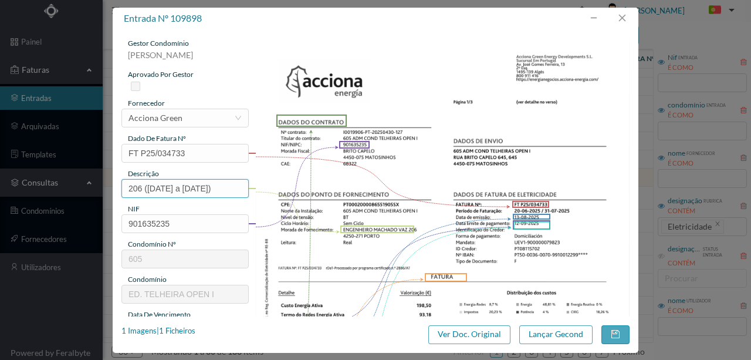
drag, startPoint x: 166, startPoint y: 189, endPoint x: 162, endPoint y: 222, distance: 33.0
click at [165, 189] on input "206 (11.07.2025 a 10.08.2025)" at bounding box center [184, 188] width 127 height 19
drag, startPoint x: 205, startPoint y: 188, endPoint x: 206, endPoint y: 241, distance: 53.4
click at [205, 188] on input "206 (20.06.2025 a 10.08.2025)" at bounding box center [184, 188] width 127 height 19
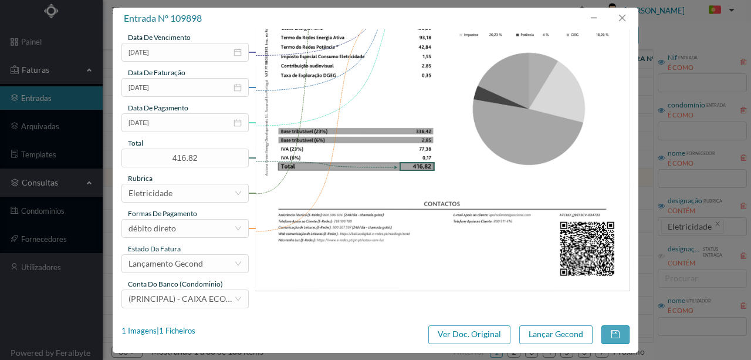
scroll to position [277, 0]
type input "206 (20.06.2025 a 31.07.2025)"
click at [530, 331] on button "Lançar Gecond" at bounding box center [555, 334] width 73 height 19
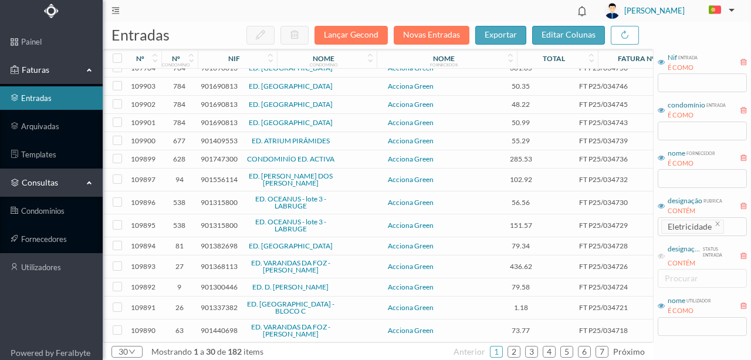
click at [212, 177] on span "901556114" at bounding box center [219, 179] width 37 height 9
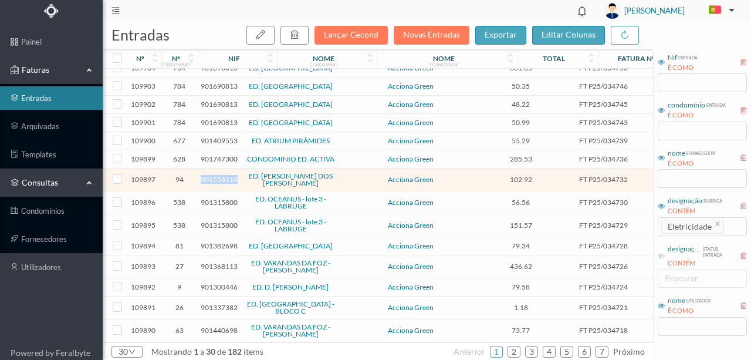
click at [212, 177] on span "901556114" at bounding box center [219, 179] width 37 height 9
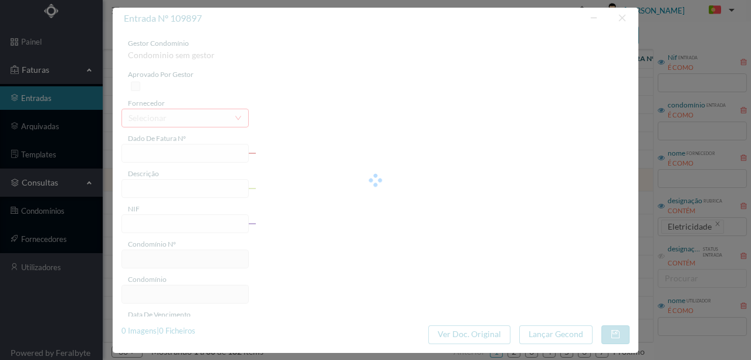
type input "FT P25/034732"
type input "ANTONIO DOMINGUES DOS SAN"
type input "901556114"
type input "12-09-2025"
type input "[DATE]"
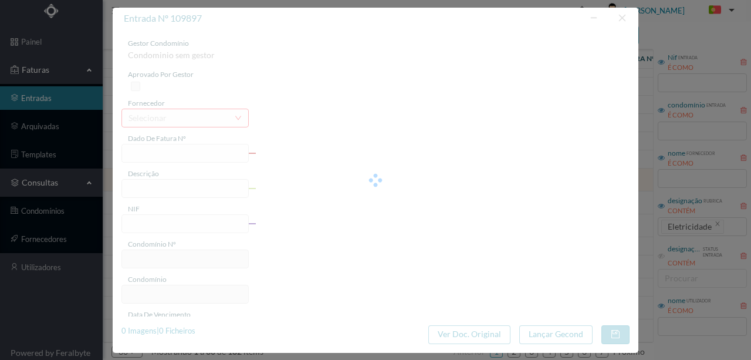
type input "12-09-2025"
type input "102.92"
type input "94"
type input "ED. ANTÓNIO DOMINGOS DOS SANTOS"
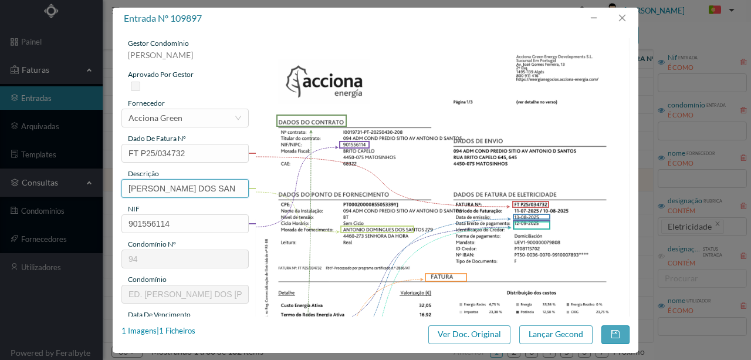
scroll to position [0, 16]
drag, startPoint x: 125, startPoint y: 187, endPoint x: 309, endPoint y: 187, distance: 184.2
click at [309, 187] on div "gestor condomínio Beatriz Pinheiro aprovado por gestor fornecedor selecionar Ac…" at bounding box center [375, 311] width 508 height 547
paste input "(11.07.2025 a 10.08.2025)"
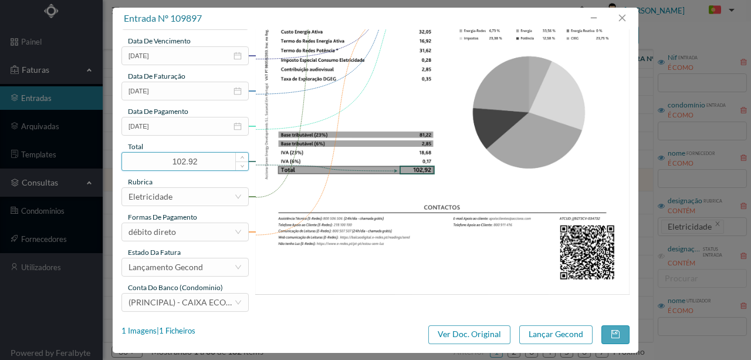
scroll to position [277, 0]
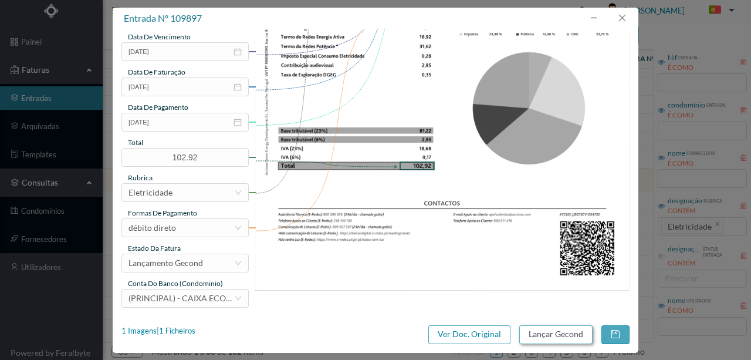
type input "279 (11.07.2025 a 10.08.2025)"
click at [540, 329] on button "Lançar Gecond" at bounding box center [555, 334] width 73 height 19
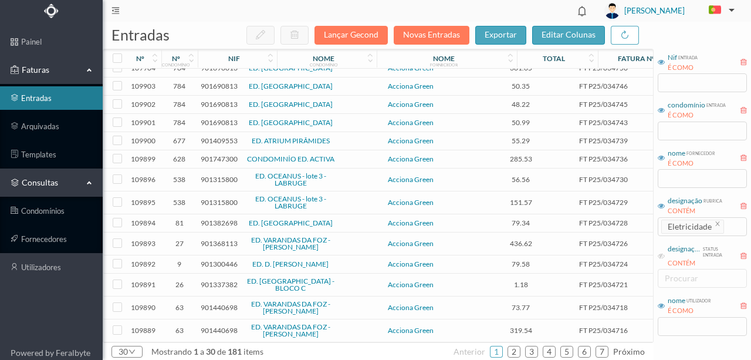
click at [219, 240] on span "901368113" at bounding box center [219, 243] width 37 height 9
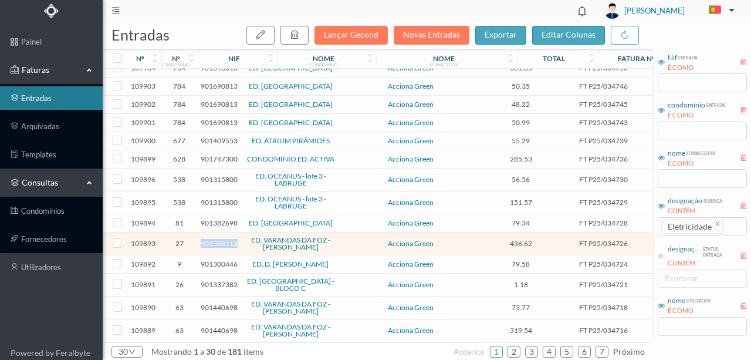
click at [219, 240] on span "901368113" at bounding box center [219, 243] width 37 height 9
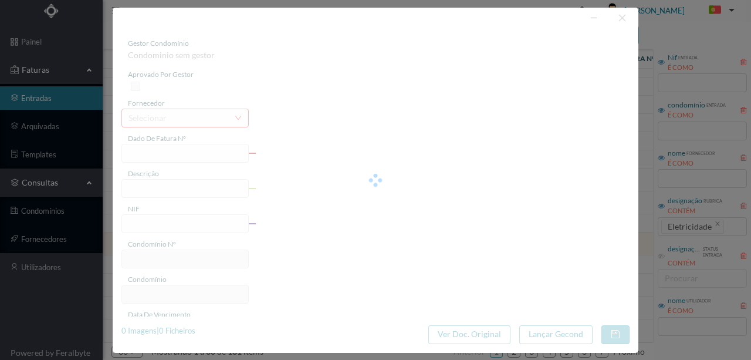
type input "FT P25/034726"
type input "JULIO LOURENCO PINTO 170 COI"
type input "901368113"
type input "12-09-2025"
type input "[DATE]"
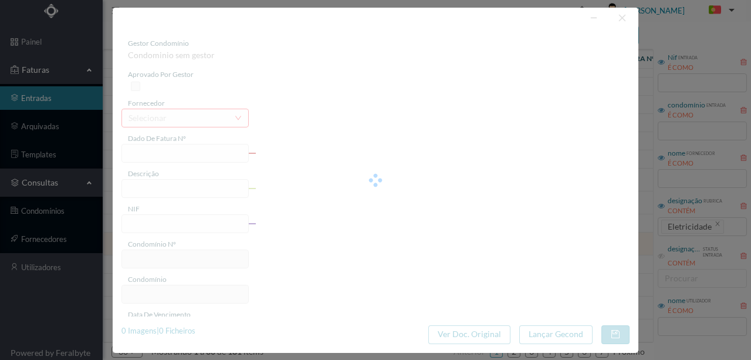
type input "12-09-2025"
type input "436.62"
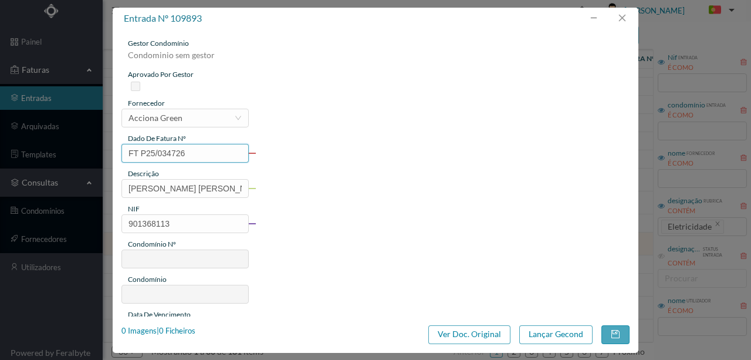
type input "27"
type input "ED. VARANDAS DA FOZ - LOTE II"
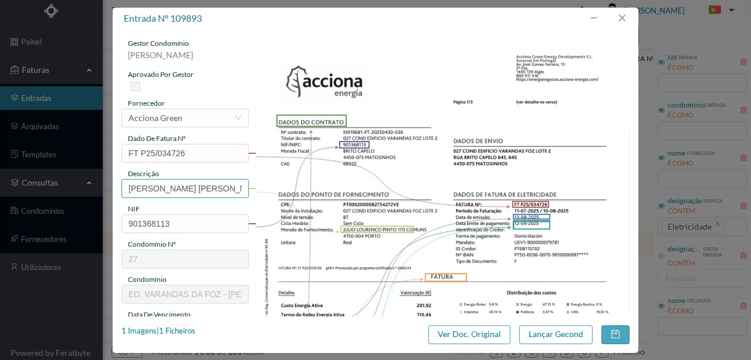
scroll to position [0, 19]
drag, startPoint x: 125, startPoint y: 187, endPoint x: 428, endPoint y: 187, distance: 303.2
click at [428, 187] on div "gestor condomínio Rui Marques aprovado por gestor fornecedor selecionar Acciona…" at bounding box center [375, 311] width 508 height 547
paste input "(11.07.2025 a 10.08.2025)"
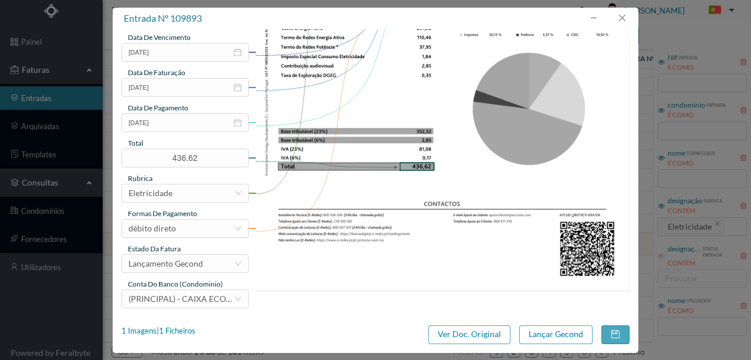
scroll to position [277, 0]
type input "170 Comuns (11.07.2025 a 10.08.2025)"
click at [565, 338] on button "Lançar Gecond" at bounding box center [555, 334] width 73 height 19
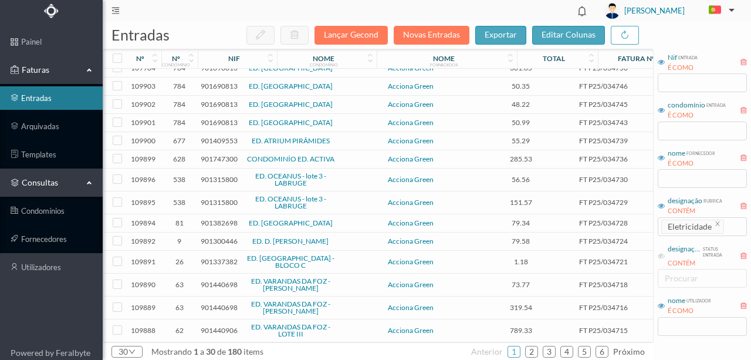
click at [214, 237] on span "901300446" at bounding box center [219, 240] width 37 height 9
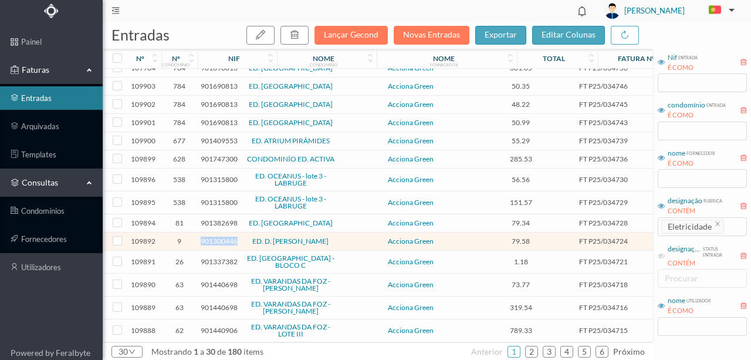
click at [214, 237] on span "901300446" at bounding box center [219, 240] width 37 height 9
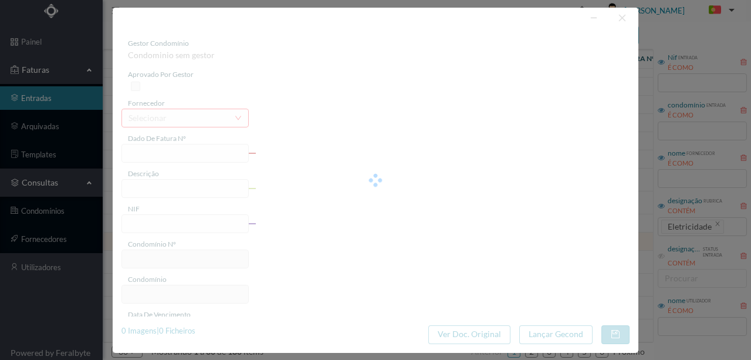
type input "FT P25/034724"
type input "D MANUEL Il 2017 GARAGEM"
type input "901300446"
type input "12-09-2025"
type input "[DATE]"
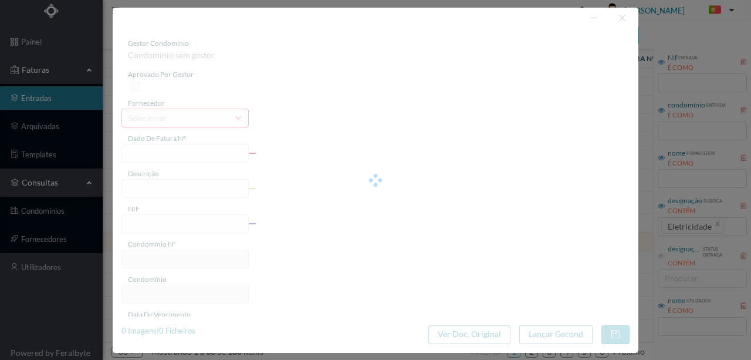
type input "12-09-2025"
type input "79.58"
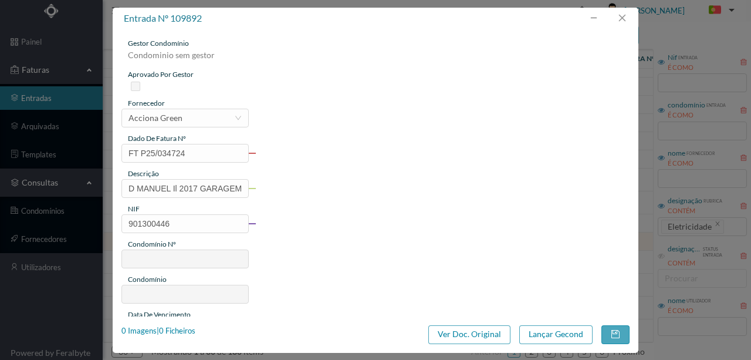
type input "9"
type input "ED. D. MANUEL II"
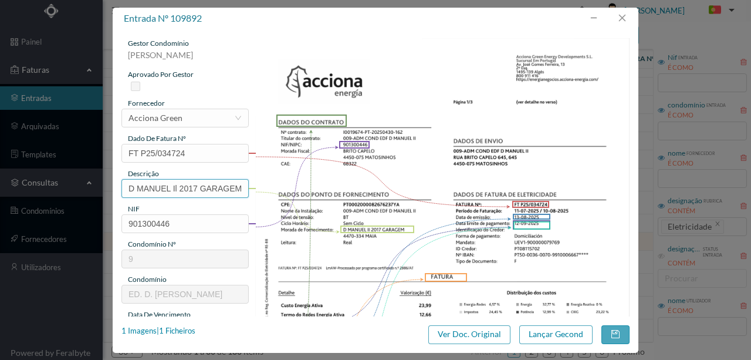
drag, startPoint x: 178, startPoint y: 189, endPoint x: 52, endPoint y: 191, distance: 126.1
click at [52, 191] on div "entrada nº 109892 gestor condomínio Susana Silva aprovado por gestor fornecedor…" at bounding box center [375, 180] width 751 height 360
click at [207, 186] on input "2017 GARAGEM" at bounding box center [184, 188] width 127 height 19
paste input "(11.07.2025 a 10.08.2025)"
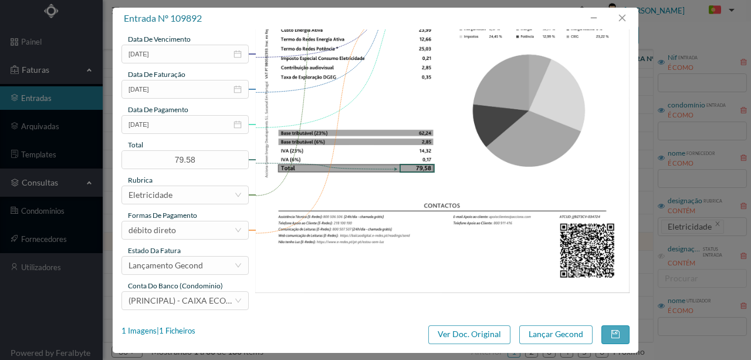
scroll to position [277, 0]
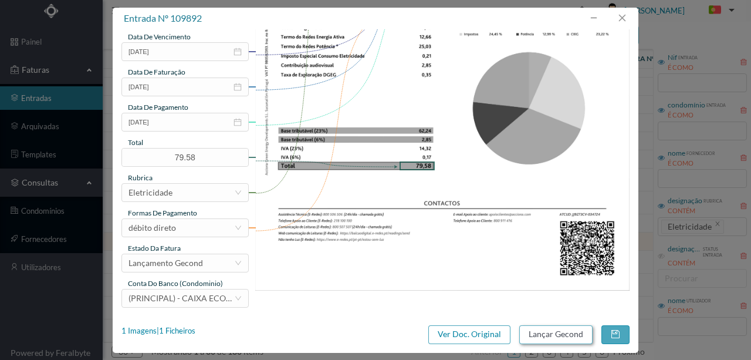
type input "2017 GARAGEM (11.07.2025 a 10.08.2025)"
click at [562, 340] on button "Lançar Gecond" at bounding box center [555, 334] width 73 height 19
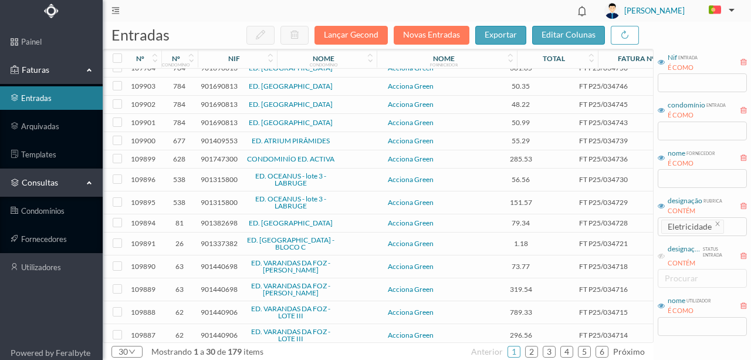
click at [205, 240] on span "901337382" at bounding box center [219, 243] width 37 height 9
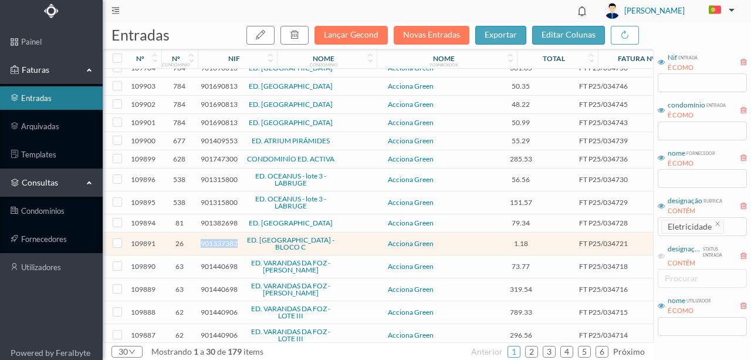
click at [205, 240] on span "901337382" at bounding box center [219, 243] width 37 height 9
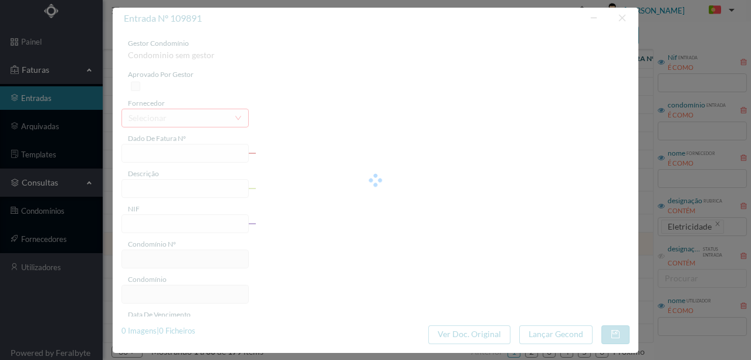
type input "FT P25/034721"
type input "ORFEAO DO PORTO 119"
type input "901337382"
type input "12-09-2025"
type input "[DATE]"
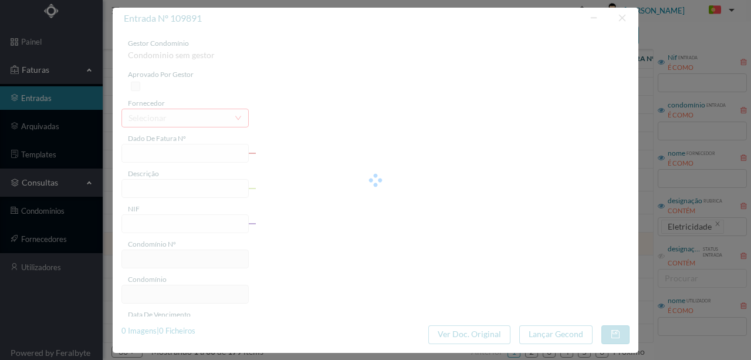
type input "12-09-2025"
type input "1.18"
type input "26"
type input "ED. PORTO DOURO - BLOCO C"
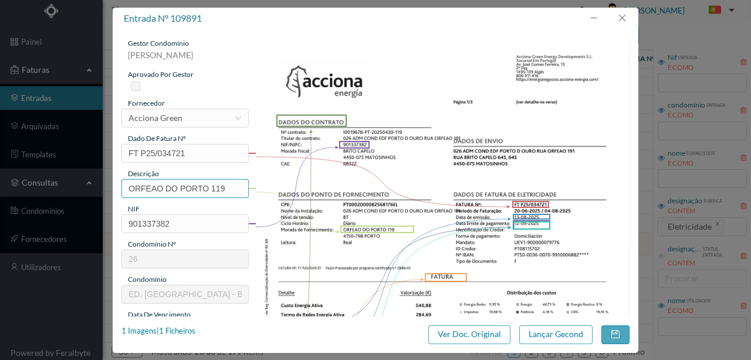
drag, startPoint x: 208, startPoint y: 188, endPoint x: 0, endPoint y: 181, distance: 207.8
click at [0, 181] on div "entrada nº 109891 gestor condomínio Rui Marques aprovado por gestor fornecedor …" at bounding box center [375, 180] width 751 height 360
click at [188, 191] on input "119" at bounding box center [184, 188] width 127 height 19
paste input "(11.07.2025 a 10.08.2025)"
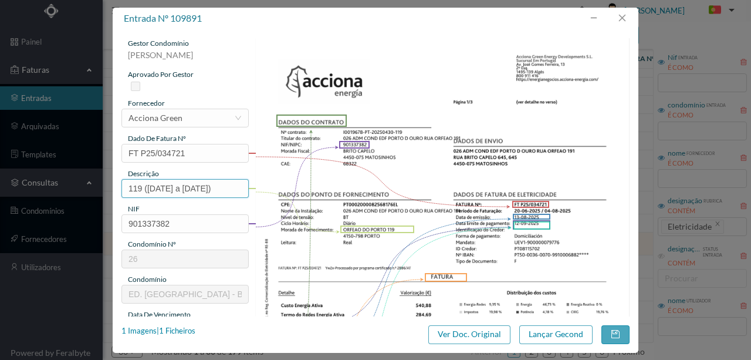
drag, startPoint x: 156, startPoint y: 187, endPoint x: 144, endPoint y: 235, distance: 49.6
click at [154, 188] on input "119 (11.07.2025 a 10.08.2025)" at bounding box center [184, 188] width 127 height 19
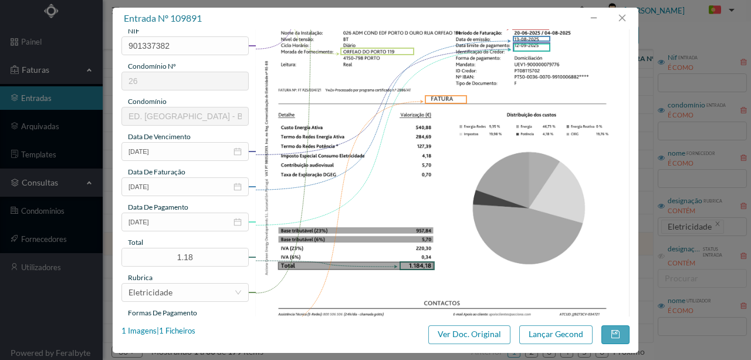
scroll to position [195, 0]
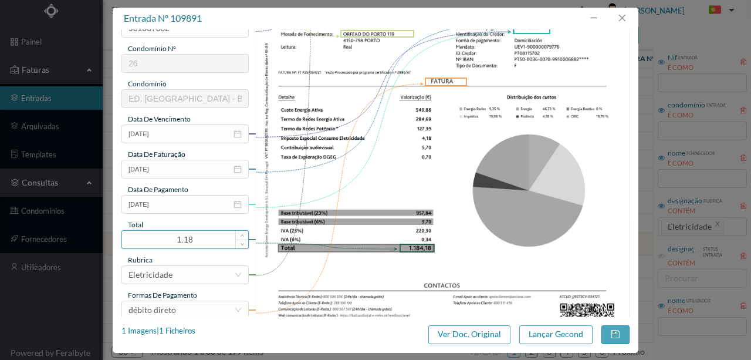
type input "119 (20.06.2025 a 04.08.2025)"
drag, startPoint x: 211, startPoint y: 240, endPoint x: 123, endPoint y: 238, distance: 88.0
click at [123, 238] on input "1.18" at bounding box center [185, 240] width 126 height 18
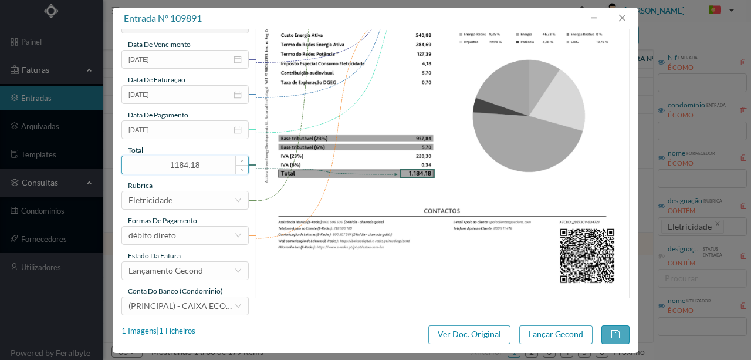
scroll to position [277, 0]
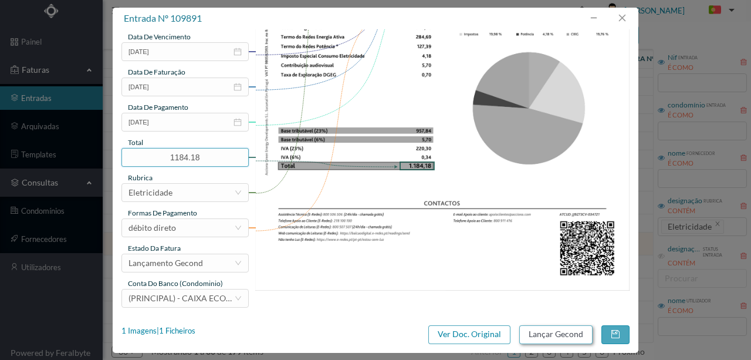
type input "1184.18"
click at [555, 338] on button "Lançar Gecond" at bounding box center [555, 334] width 73 height 19
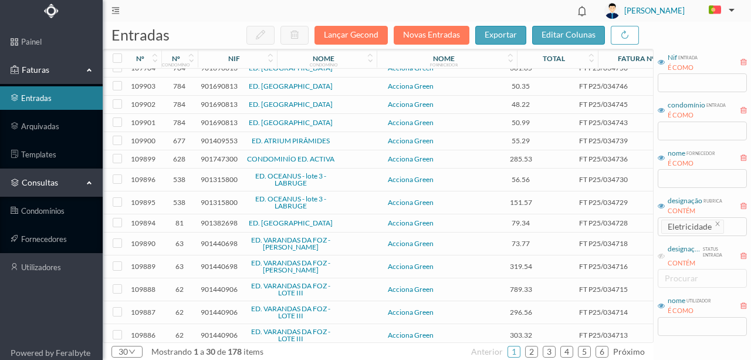
click at [204, 239] on span "901440698" at bounding box center [219, 243] width 37 height 9
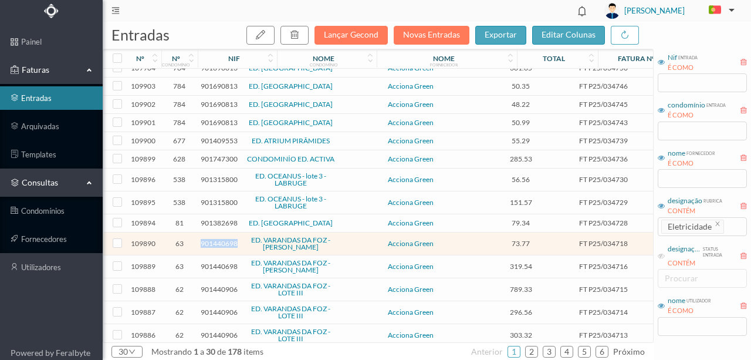
click at [204, 239] on span "901440698" at bounding box center [219, 243] width 37 height 9
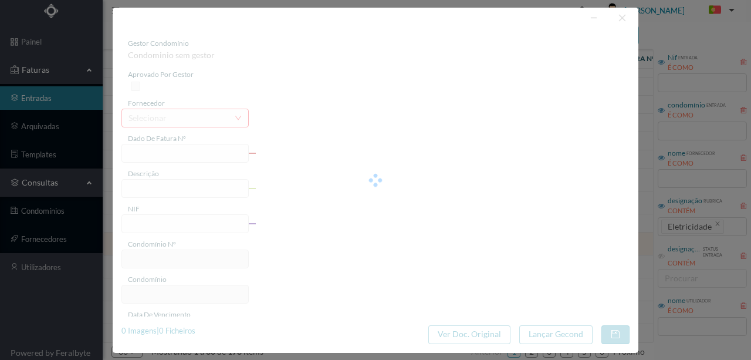
type input "FT P25/034718"
type input "ARRABIDA 526"
type input "901440698"
type input "12-09-2025"
type input "[DATE]"
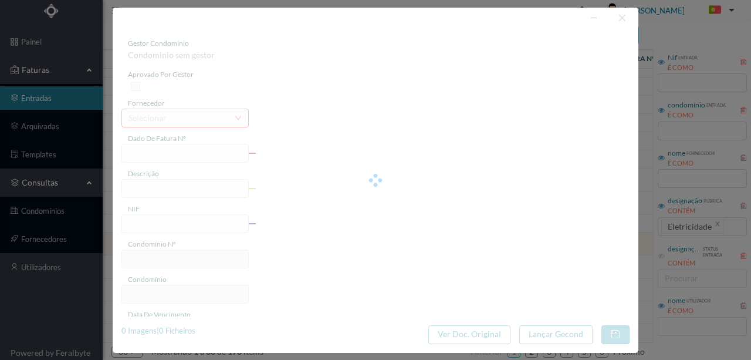
type input "12-09-2025"
type input "73.77"
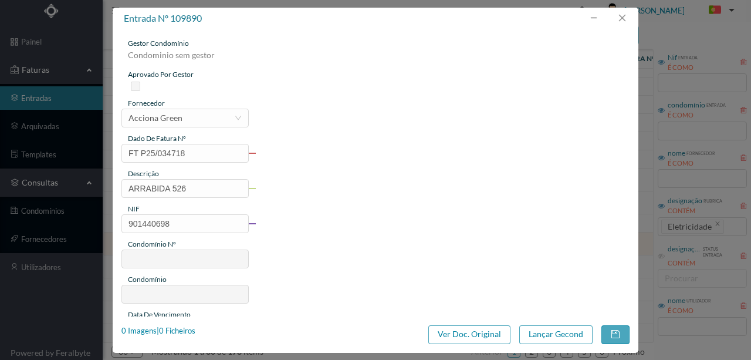
type input "63"
type input "ED. VARANDAS DA FOZ - LOTE IV"
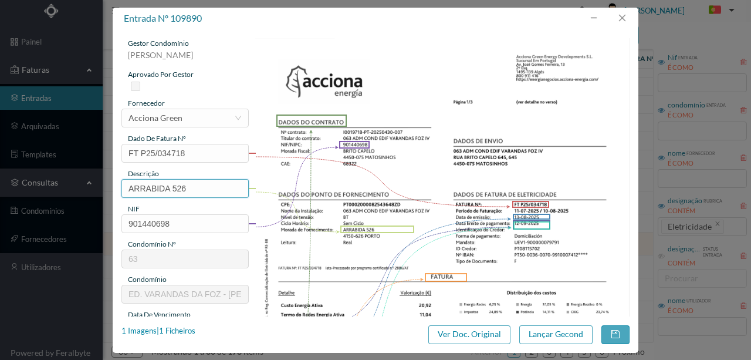
drag, startPoint x: 171, startPoint y: 189, endPoint x: 26, endPoint y: 175, distance: 145.5
click at [31, 178] on div "entrada nº 109890 gestor condomínio Rui Marques aprovado por gestor fornecedor …" at bounding box center [375, 180] width 751 height 360
click at [177, 192] on input "526" at bounding box center [184, 188] width 127 height 19
paste input "(11.07.2025 a 10.08.2025)"
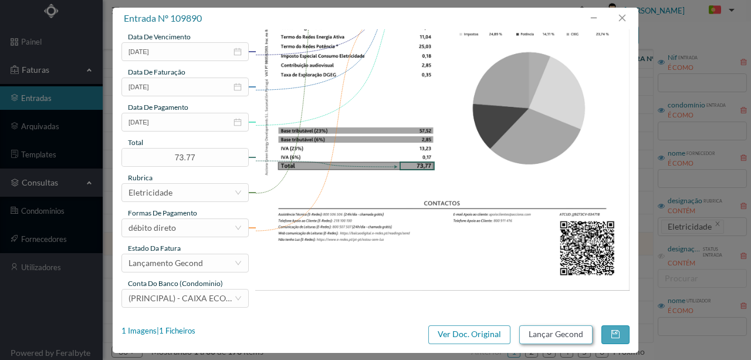
type input "526 (11.07.2025 a 10.08.2025)"
click at [541, 336] on button "Lançar Gecond" at bounding box center [555, 334] width 73 height 19
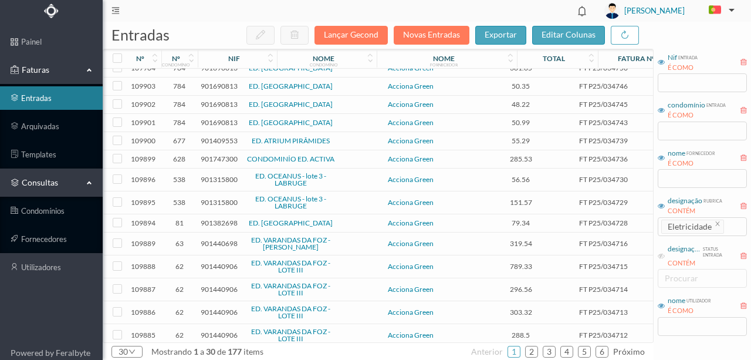
click at [215, 239] on span "901440698" at bounding box center [219, 243] width 37 height 9
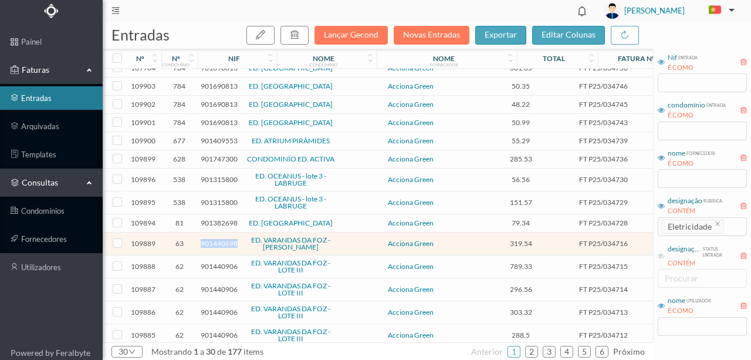
click at [215, 239] on span "901440698" at bounding box center [219, 243] width 37 height 9
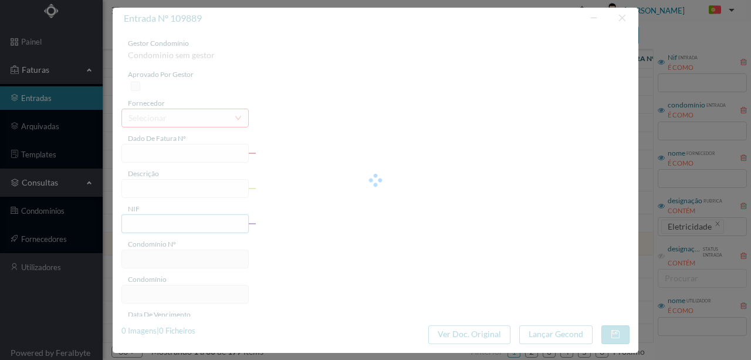
type input "FT P25/034716"
type input "ARRABIDA 518"
type input "901440698"
type input "12-09-2025"
type input "[DATE]"
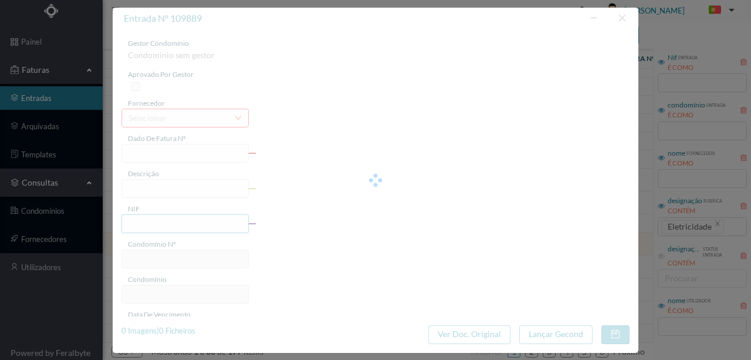
type input "12-09-2025"
type input "319.54"
type input "63"
type input "ED. VARANDAS DA FOZ - LOTE IV"
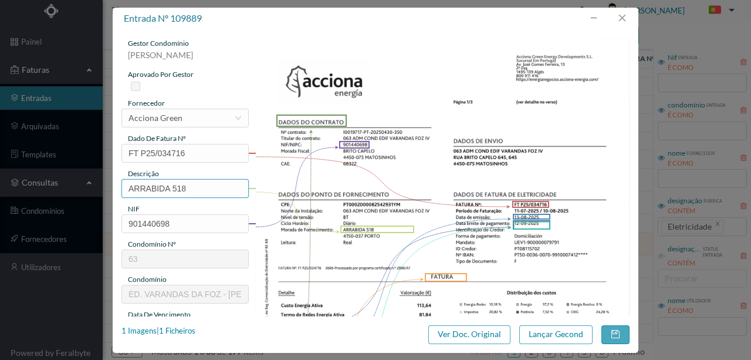
drag, startPoint x: 169, startPoint y: 186, endPoint x: 48, endPoint y: 199, distance: 121.6
click at [46, 199] on div "entrada nº 109889 gestor condomínio Rui Marques aprovado por gestor fornecedor …" at bounding box center [375, 180] width 751 height 360
click at [182, 191] on input "518" at bounding box center [184, 188] width 127 height 19
paste input "(11.07.2025 a 10.08.2025)"
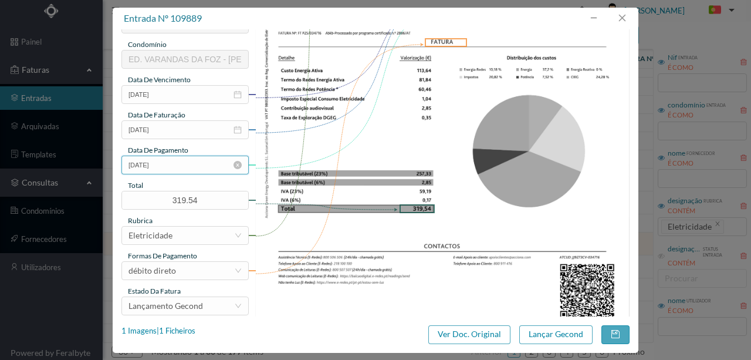
scroll to position [277, 0]
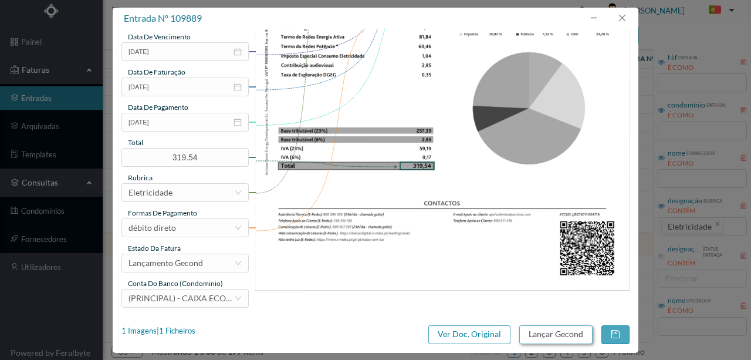
type input "518 (11.07.2025 a 10.08.2025)"
click at [544, 338] on button "Lançar Gecond" at bounding box center [555, 334] width 73 height 19
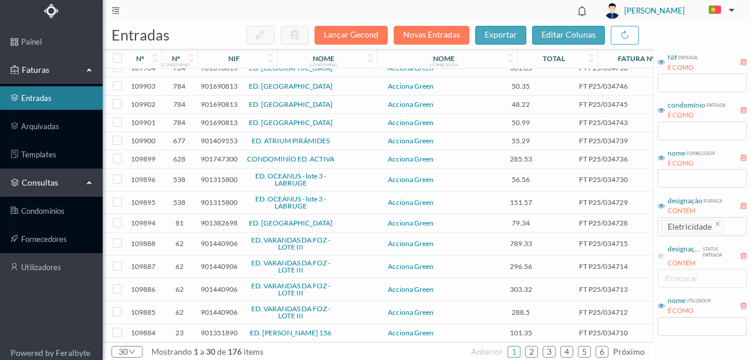
click at [212, 241] on span "901440906" at bounding box center [219, 243] width 37 height 9
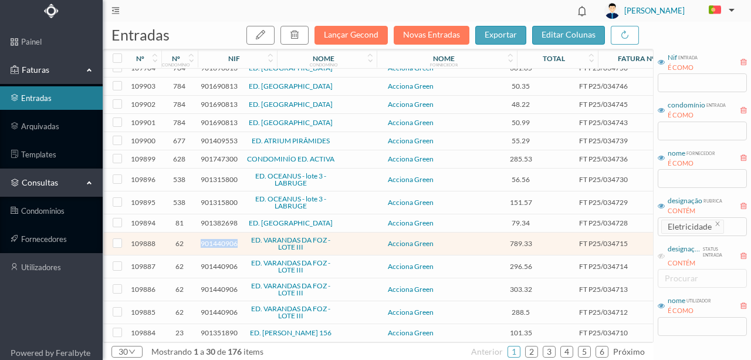
click at [212, 241] on span "901440906" at bounding box center [219, 243] width 37 height 9
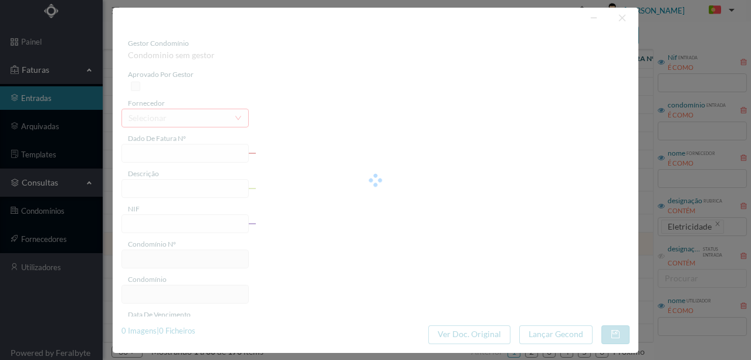
type input "FT P25/034715"
type input "SOCIEDADE NACIONAL DE FOSFC"
type input "901440906"
type input "12-09-2025"
type input "[DATE]"
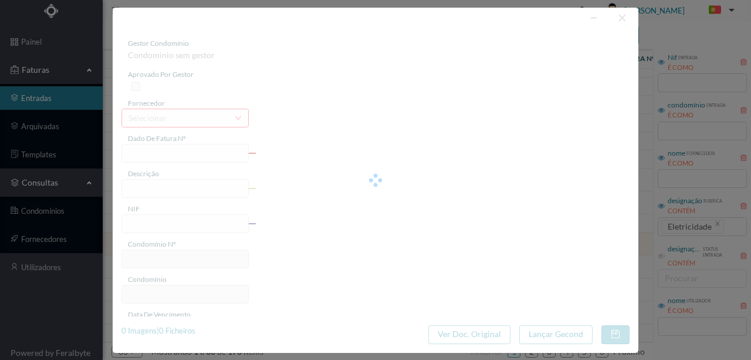
type input "12-09-2025"
type input "789.33"
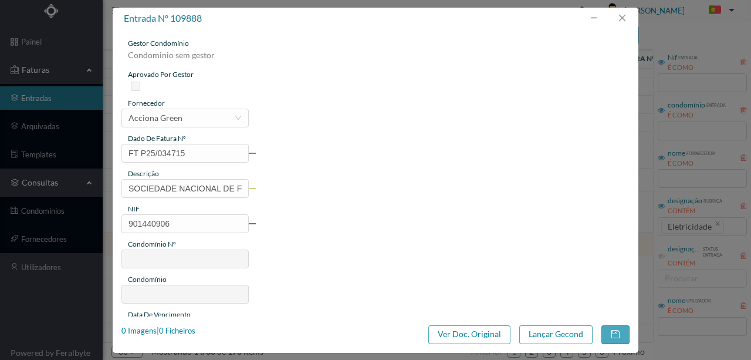
type input "62"
type input "ED. VARANDAS DA FOZ - LOTE III"
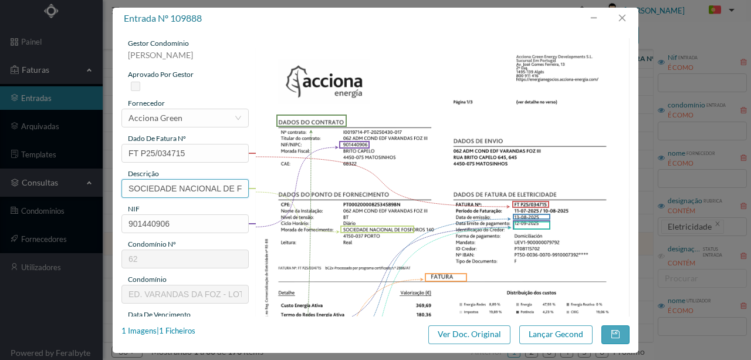
scroll to position [0, 23]
drag, startPoint x: 124, startPoint y: 188, endPoint x: 659, endPoint y: 175, distance: 534.5
click at [652, 175] on div "entrada nº 109888 gestor condomínio Rui Marques aprovado por gestor fornecedor …" at bounding box center [375, 180] width 751 height 360
type input "140"
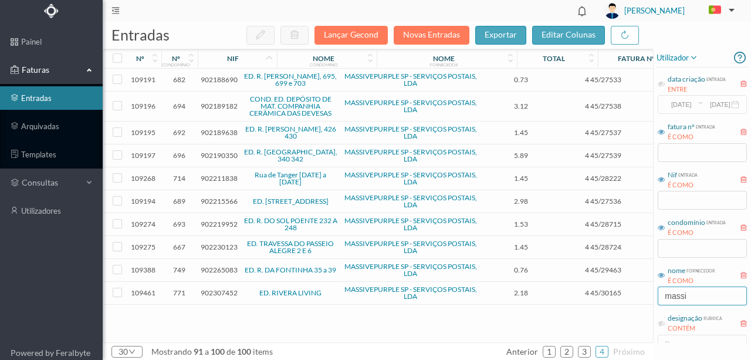
drag, startPoint x: 734, startPoint y: 289, endPoint x: 578, endPoint y: 293, distance: 156.7
click at [580, 294] on div "entradas Lançar Gecond Novas Entradas exportar editar colunas nº nº condomínio …" at bounding box center [427, 191] width 648 height 338
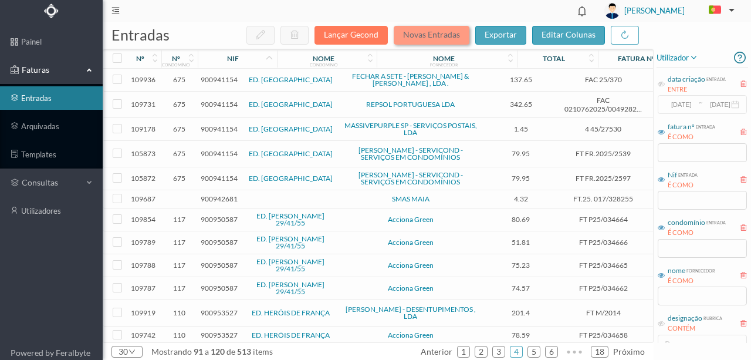
click at [425, 35] on button "Novas Entradas" at bounding box center [432, 35] width 76 height 19
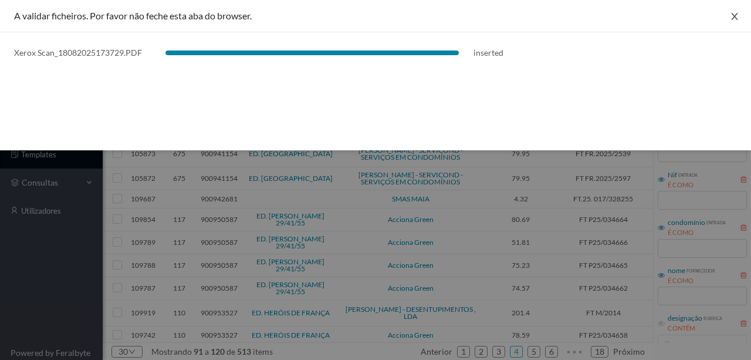
click at [736, 17] on icon "icon: close" at bounding box center [734, 16] width 9 height 9
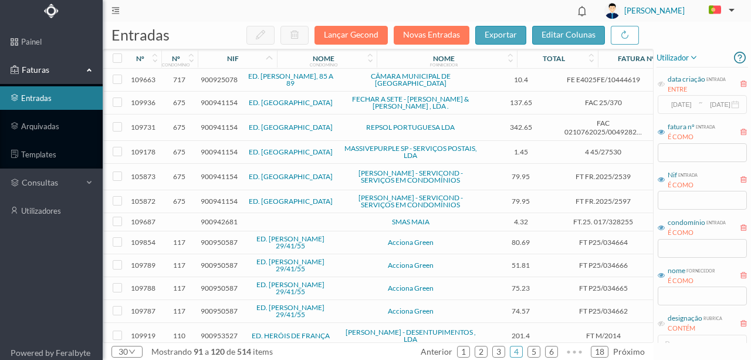
click at [219, 79] on span "900925078" at bounding box center [219, 79] width 37 height 9
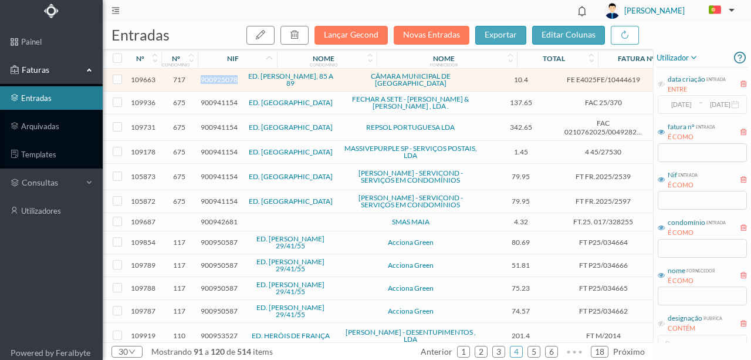
click at [219, 79] on span "900925078" at bounding box center [219, 79] width 37 height 9
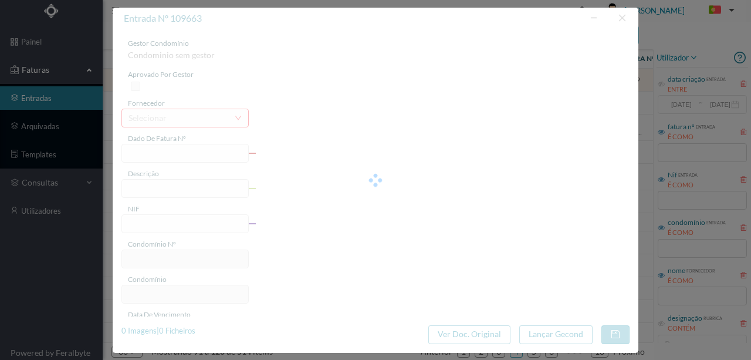
type input "FE E4025FE/10444619"
type input "900925078"
type input "Invalid date"
type input "[DATE]"
type input "10.40"
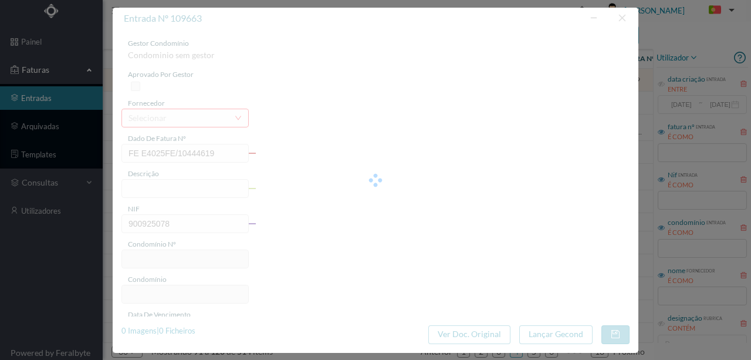
type input "717"
type input "ED. [PERSON_NAME], 85 A 89"
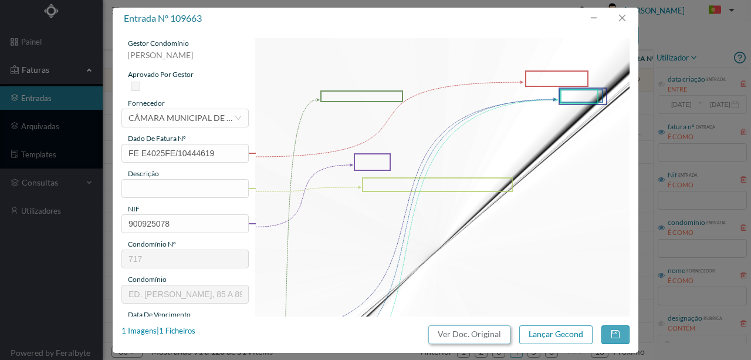
drag, startPoint x: 493, startPoint y: 332, endPoint x: 441, endPoint y: 48, distance: 289.2
click at [493, 332] on button "Ver Doc. Original" at bounding box center [469, 334] width 82 height 19
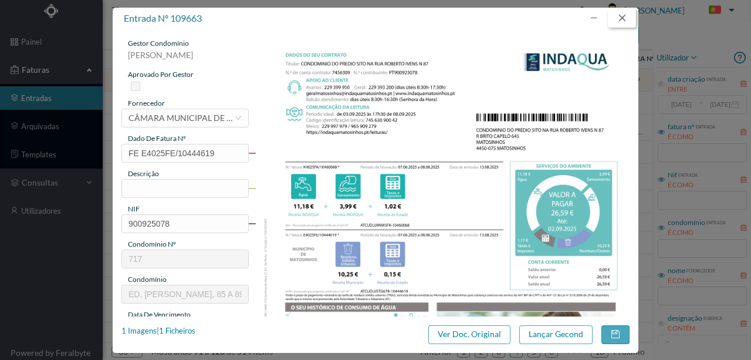
click at [619, 19] on button "button" at bounding box center [622, 18] width 28 height 19
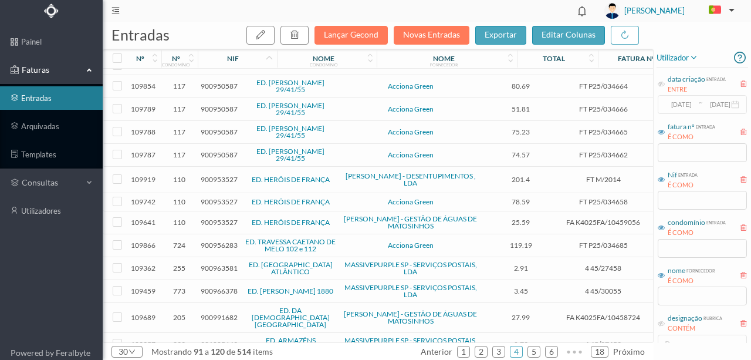
scroll to position [195, 0]
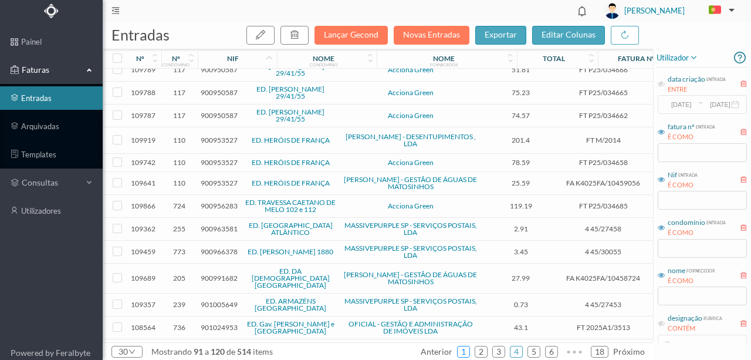
click at [467, 352] on link "1" at bounding box center [464, 352] width 12 height 18
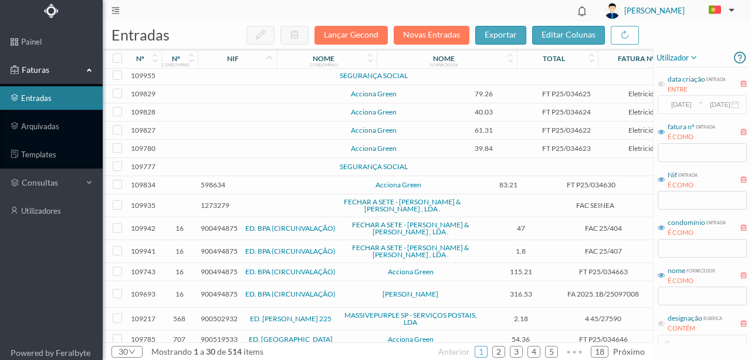
scroll to position [0, 0]
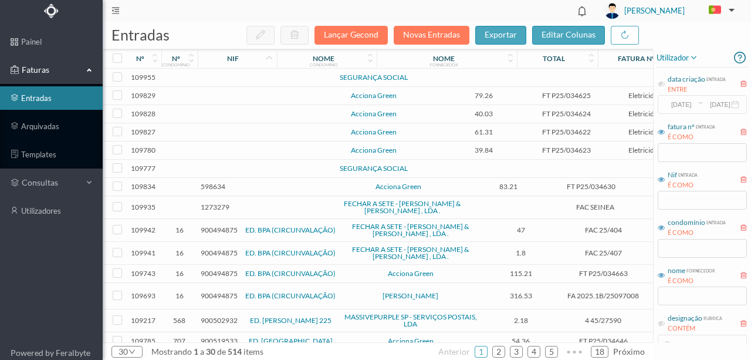
click at [260, 77] on td at bounding box center [254, 78] width 100 height 18
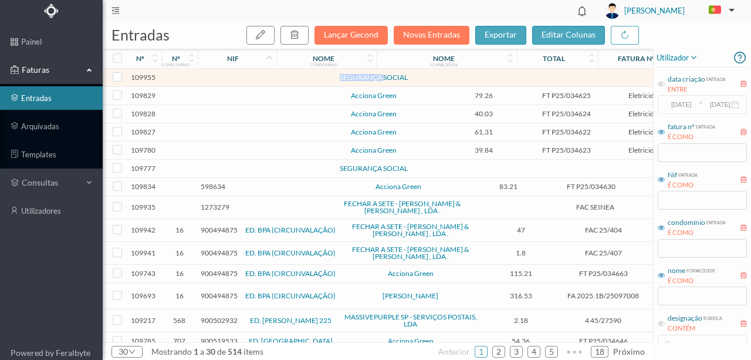
click at [260, 77] on td at bounding box center [254, 78] width 100 height 18
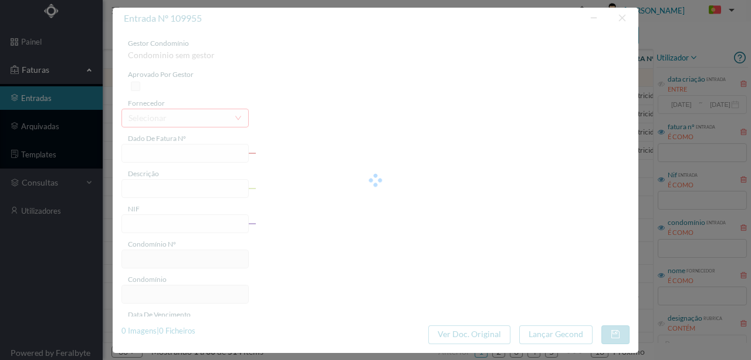
type input "0"
type input "Invalid date"
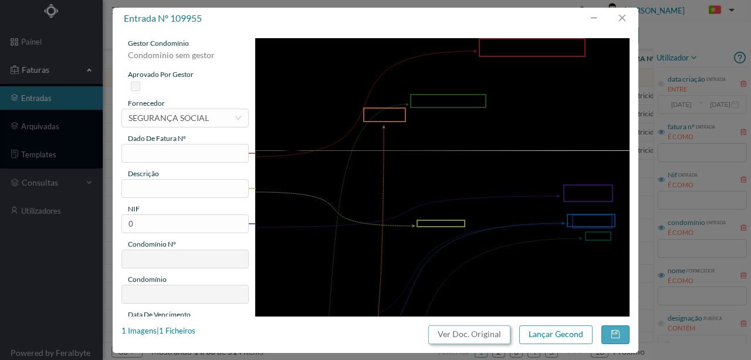
click at [486, 331] on button "Ver Doc. Original" at bounding box center [469, 334] width 82 height 19
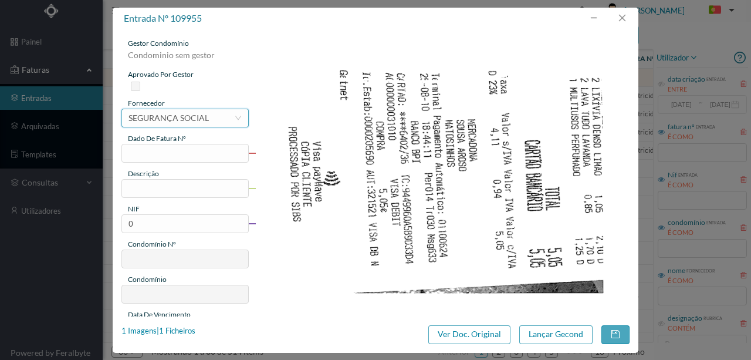
click at [164, 122] on div "SEGURANÇA SOCIAL" at bounding box center [168, 118] width 80 height 18
type input "outros"
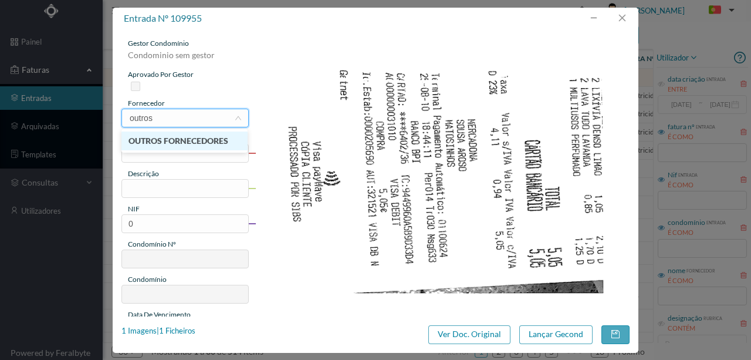
click at [198, 144] on li "OUTROS FORNECEDORES" at bounding box center [184, 140] width 126 height 19
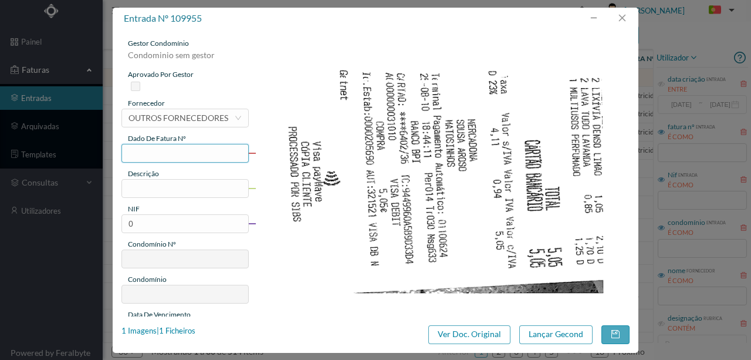
click at [133, 154] on input "text" at bounding box center [184, 153] width 127 height 19
click at [135, 191] on input "text" at bounding box center [184, 188] width 127 height 19
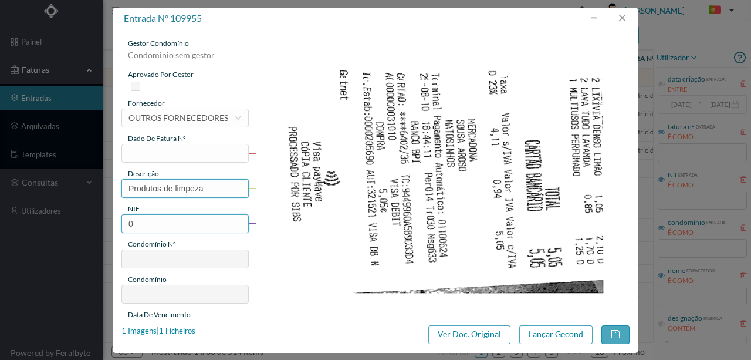
type input "Produtos de limpeza"
drag, startPoint x: 157, startPoint y: 226, endPoint x: -65, endPoint y: 223, distance: 222.3
click at [0, 223] on html "painel Faturas entradas arquivadas templates consultas utilizadores Powered by …" at bounding box center [375, 180] width 751 height 360
click at [143, 223] on input "0" at bounding box center [184, 223] width 127 height 19
drag, startPoint x: 143, startPoint y: 223, endPoint x: 127, endPoint y: 224, distance: 16.4
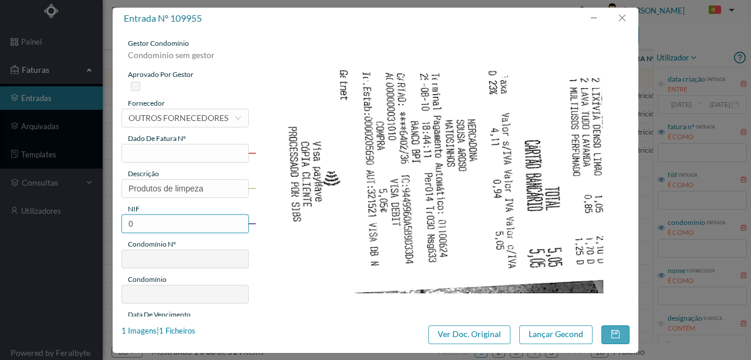
click at [127, 224] on input "0" at bounding box center [184, 223] width 127 height 19
paste input "902096281"
type input "902096281"
type input "363"
type input "ED. [PERSON_NAME] 765 A 773"
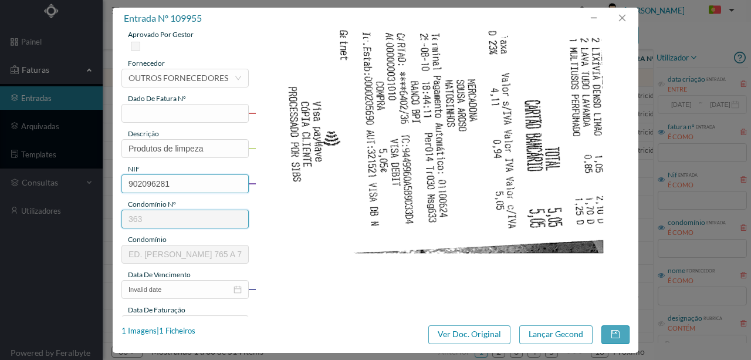
scroll to position [117, 0]
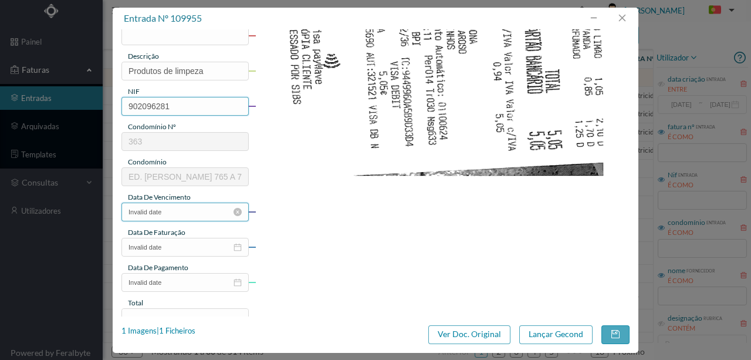
type input "902096281"
click at [188, 215] on input "Invalid date" at bounding box center [184, 211] width 127 height 19
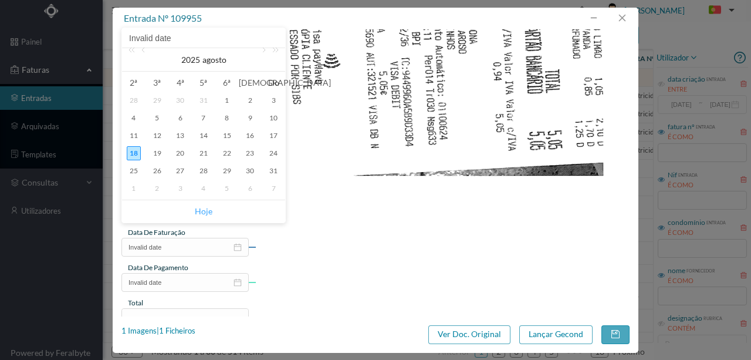
click at [208, 210] on link "Hoje" at bounding box center [204, 211] width 18 height 22
type input "[DATE]"
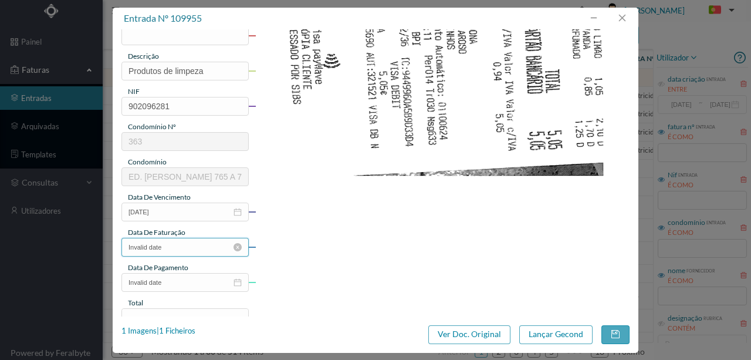
click at [183, 246] on input "Invalid date" at bounding box center [184, 247] width 127 height 19
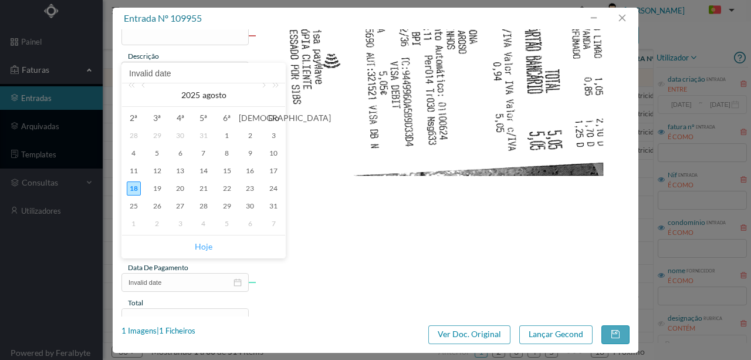
click at [205, 246] on link "Hoje" at bounding box center [204, 246] width 18 height 22
type input "[DATE]"
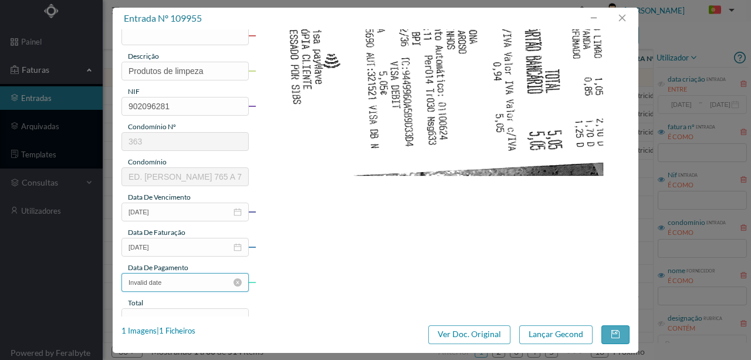
click at [189, 282] on input "Invalid date" at bounding box center [184, 282] width 127 height 19
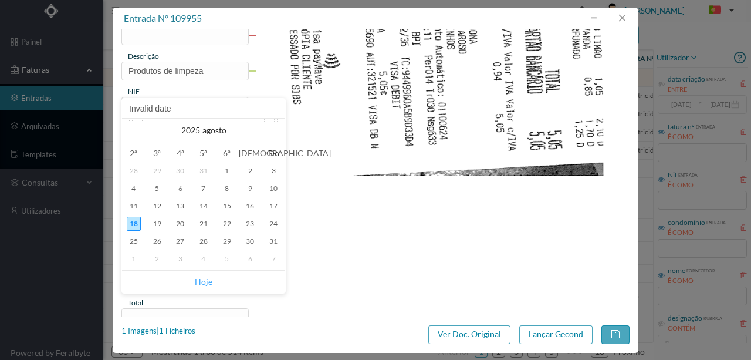
click at [204, 279] on link "Hoje" at bounding box center [204, 281] width 18 height 22
type input "[DATE]"
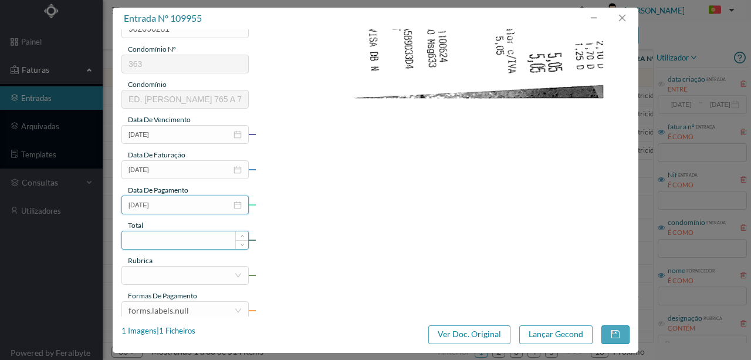
scroll to position [195, 0]
click at [138, 239] on input at bounding box center [185, 240] width 126 height 18
type input "13.80"
click at [158, 272] on div at bounding box center [181, 275] width 106 height 18
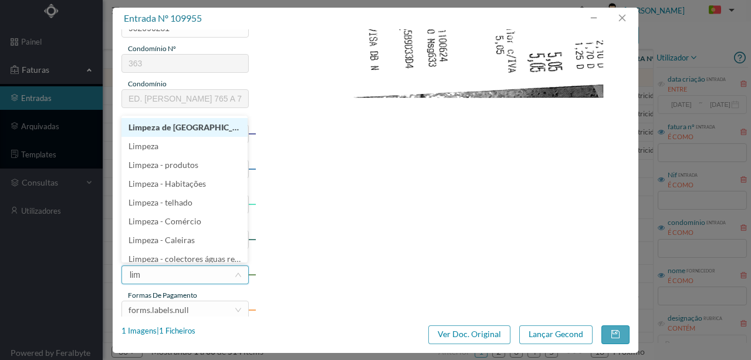
type input "limp"
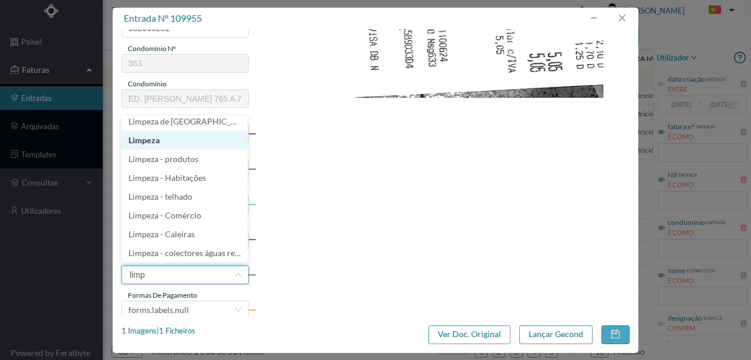
click at [146, 140] on li "Limpeza" at bounding box center [184, 140] width 126 height 19
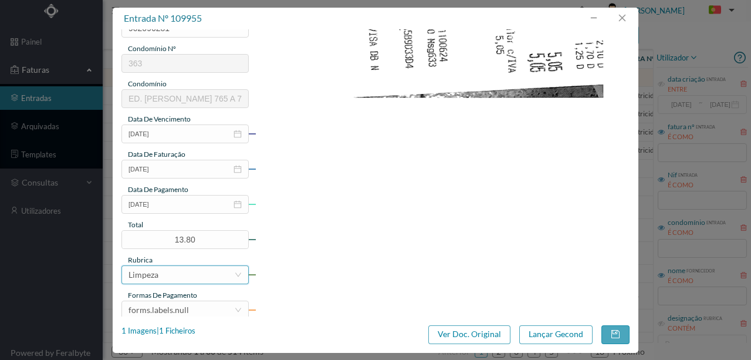
scroll to position [2, 0]
click at [182, 307] on div "forms.labels.null" at bounding box center [158, 310] width 60 height 18
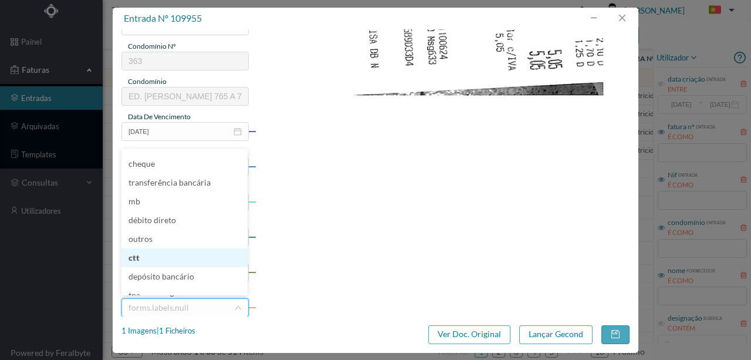
scroll to position [27, 0]
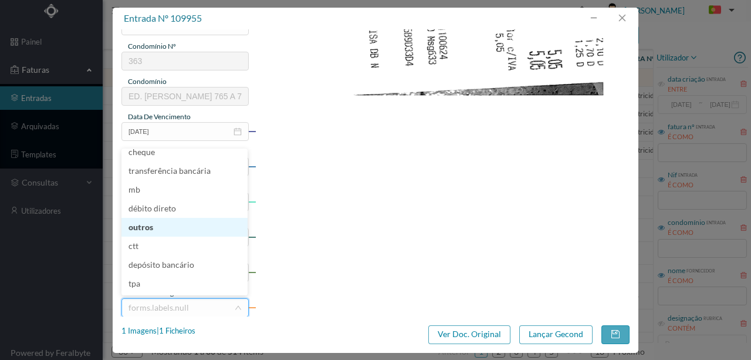
click at [143, 229] on li "outros" at bounding box center [184, 227] width 126 height 19
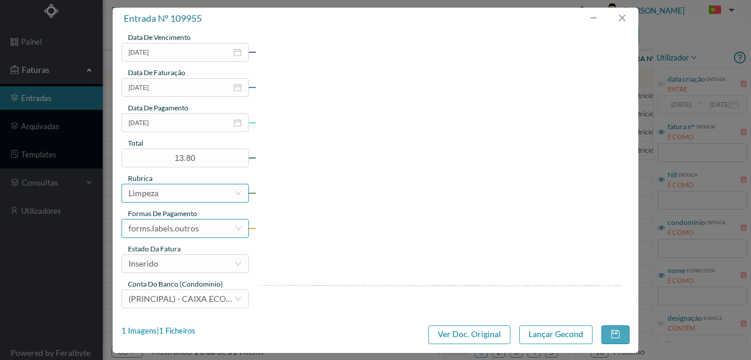
scroll to position [277, 0]
click at [174, 260] on div "Inserido" at bounding box center [181, 263] width 106 height 18
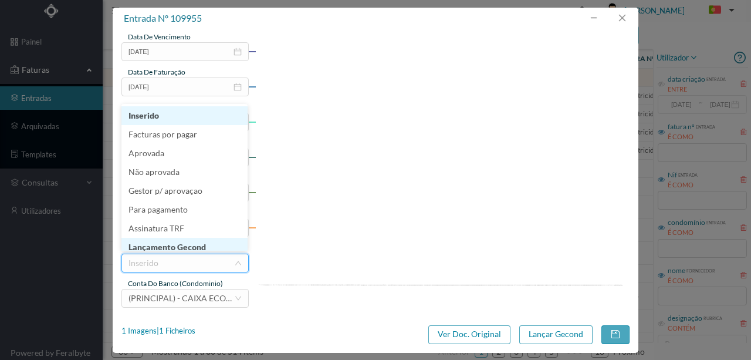
scroll to position [6, 0]
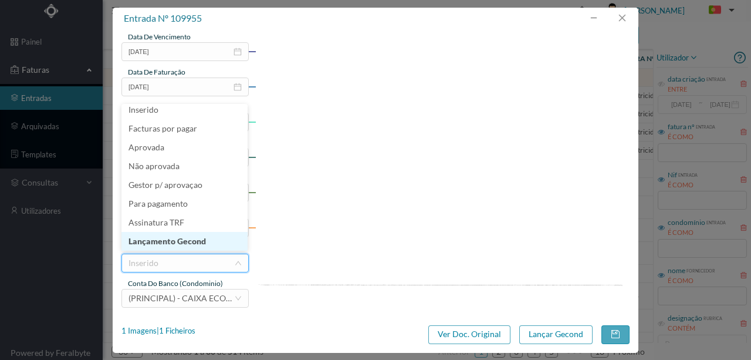
click at [172, 239] on li "Lançamento Gecond" at bounding box center [184, 241] width 126 height 19
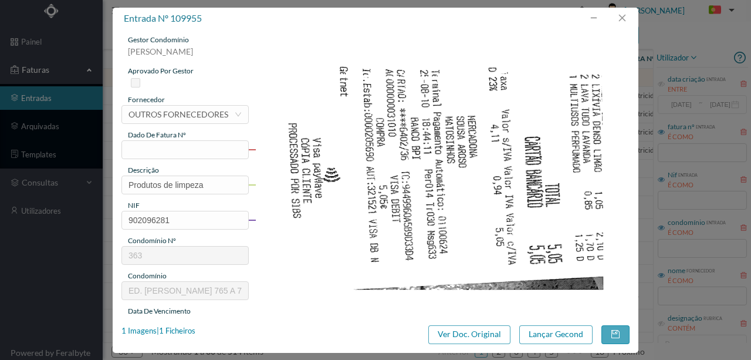
scroll to position [0, 0]
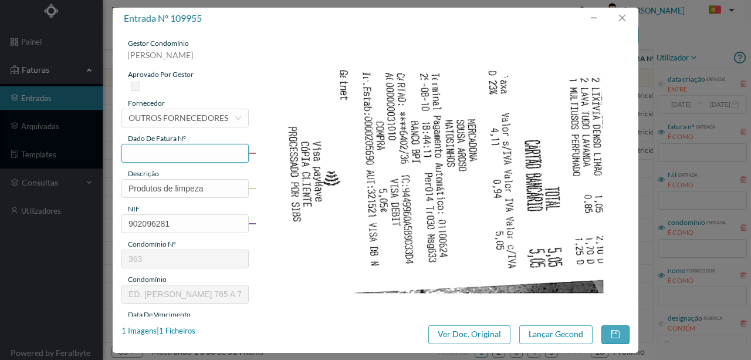
click at [134, 150] on input "text" at bounding box center [184, 153] width 127 height 19
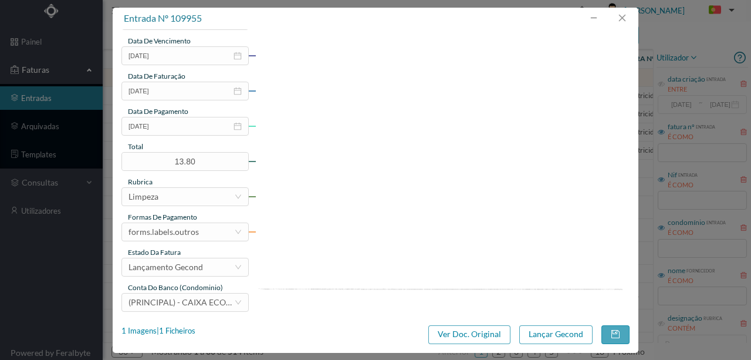
scroll to position [277, 0]
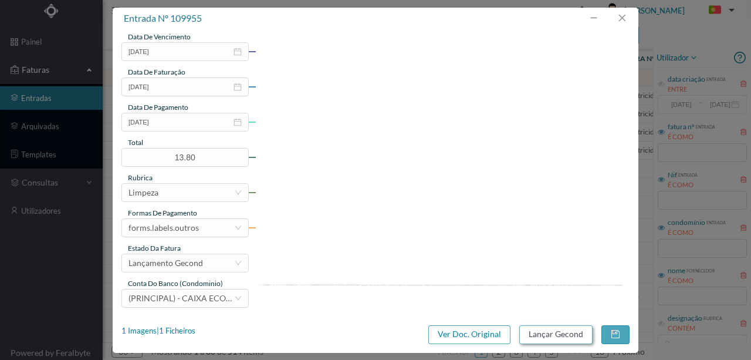
type input "[DATE]"
click at [548, 337] on button "Lançar Gecond" at bounding box center [555, 334] width 73 height 19
